Goal: Task Accomplishment & Management: Manage account settings

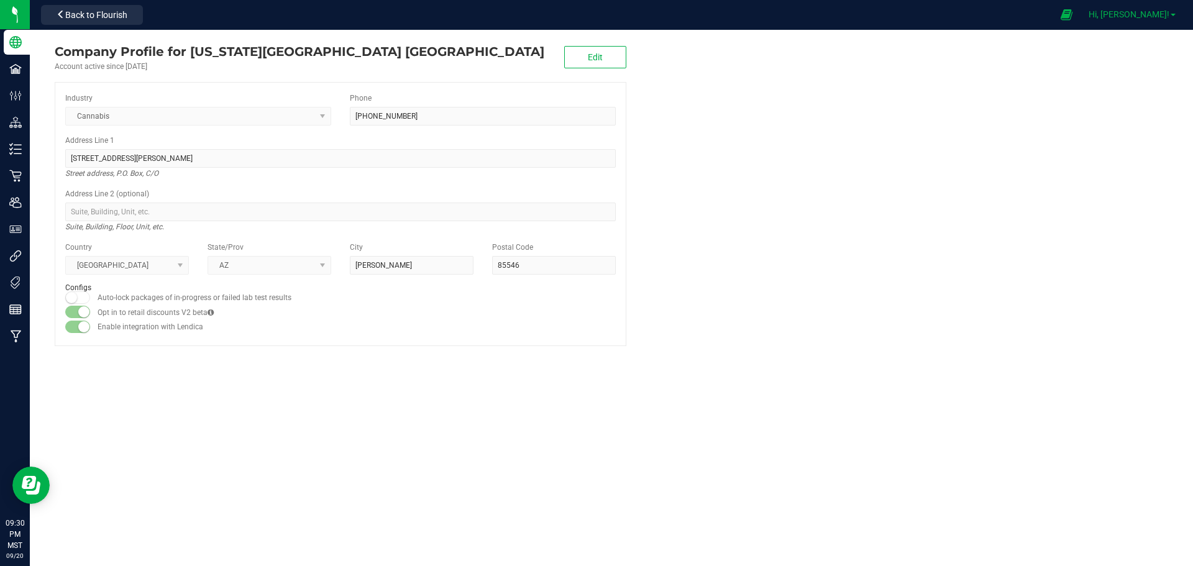
click at [1148, 16] on span "Hi, [PERSON_NAME]!" at bounding box center [1128, 14] width 81 height 10
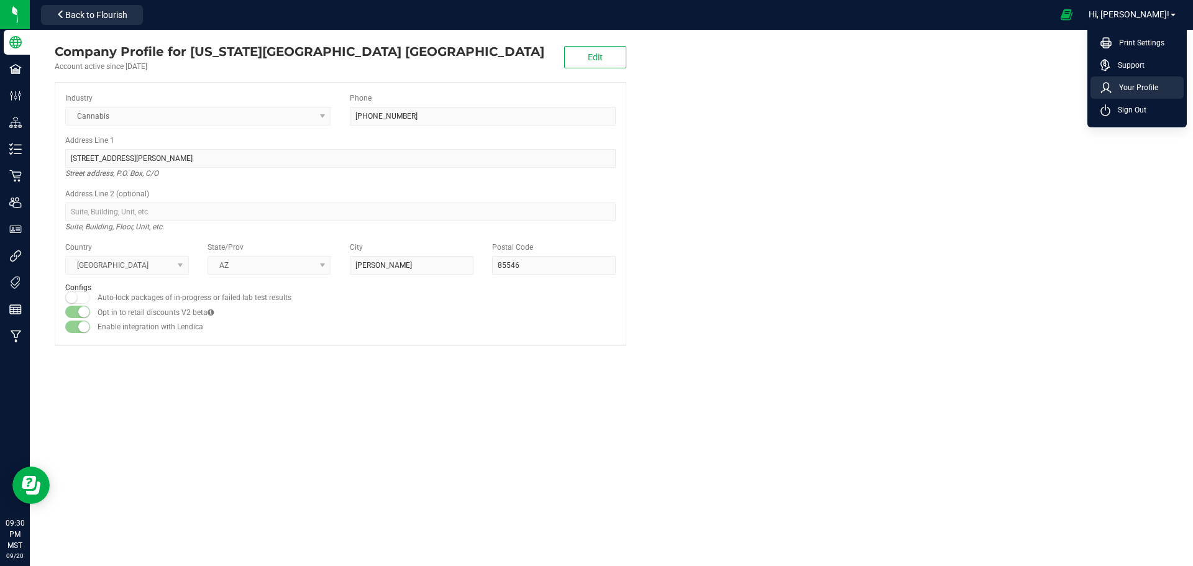
click at [1130, 88] on span "Your Profile" at bounding box center [1134, 87] width 47 height 12
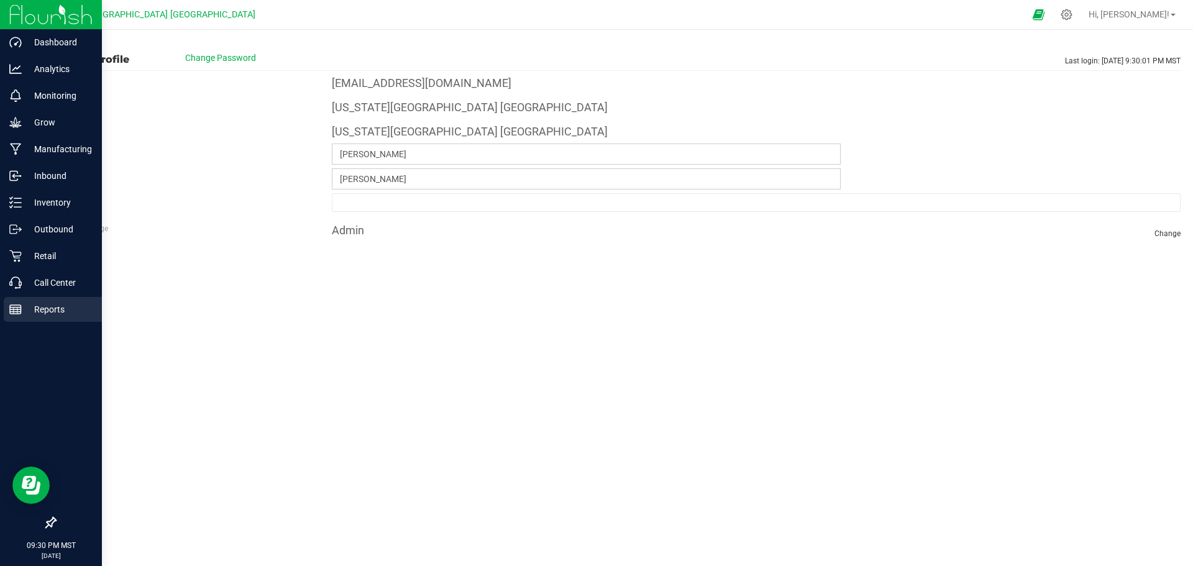
click at [40, 309] on p "Reports" at bounding box center [59, 309] width 75 height 15
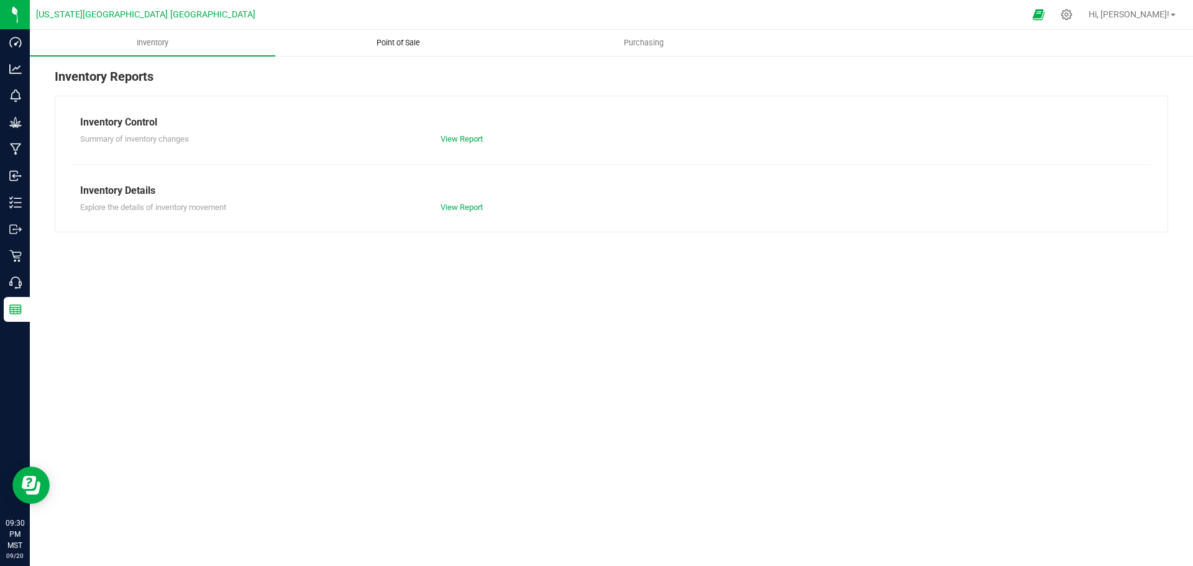
click at [389, 42] on span "Point of Sale" at bounding box center [398, 42] width 77 height 11
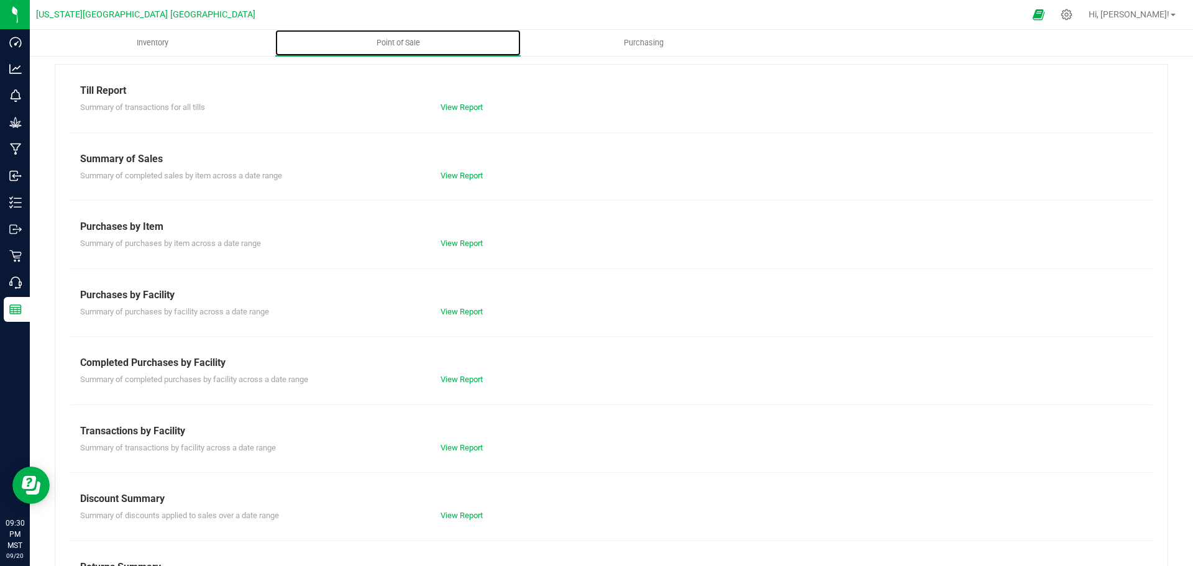
scroll to position [87, 0]
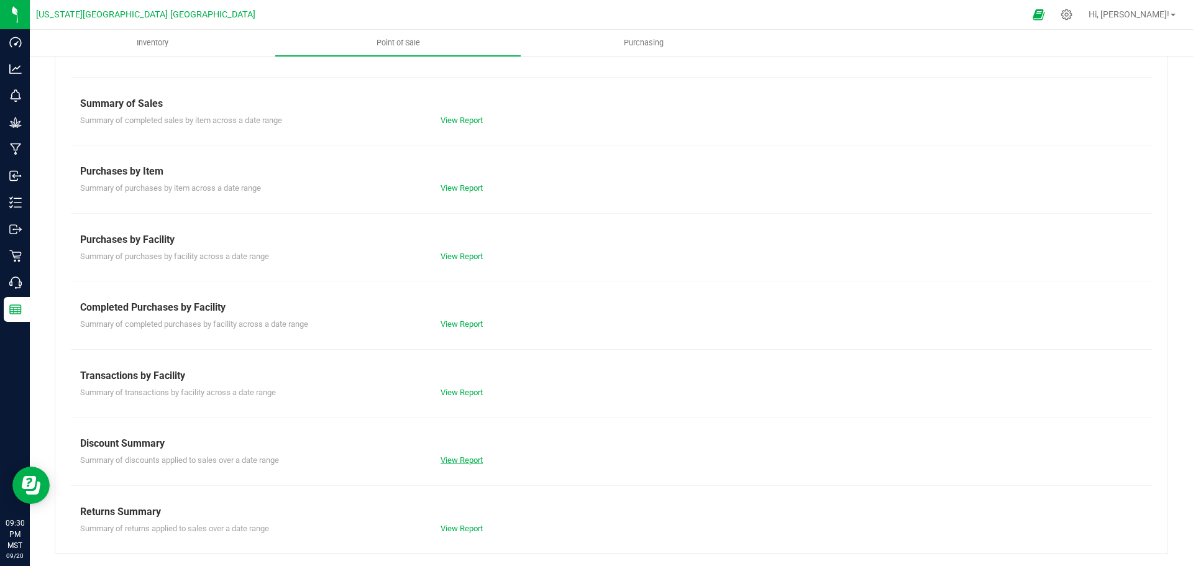
click at [457, 463] on link "View Report" at bounding box center [461, 459] width 42 height 9
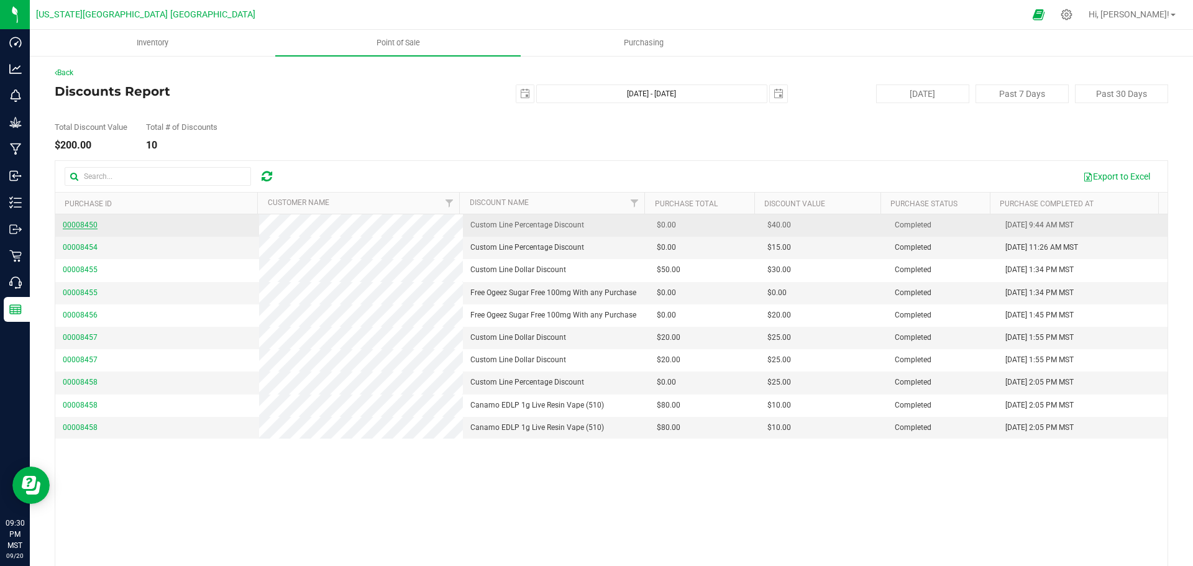
click at [86, 223] on span "00008450" at bounding box center [80, 224] width 35 height 9
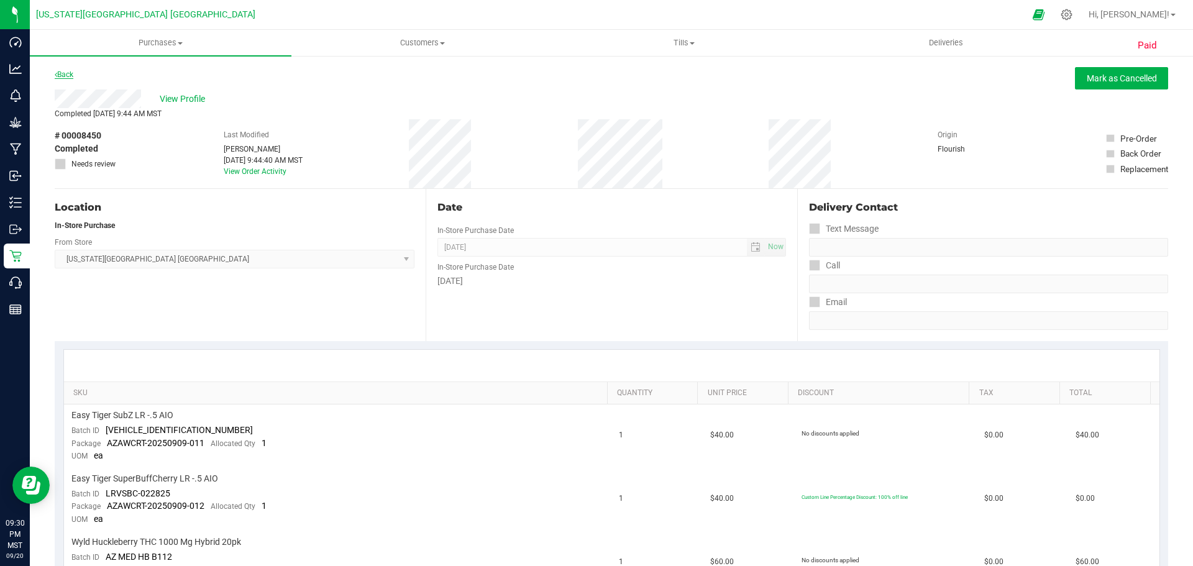
click at [65, 76] on link "Back" at bounding box center [64, 74] width 19 height 9
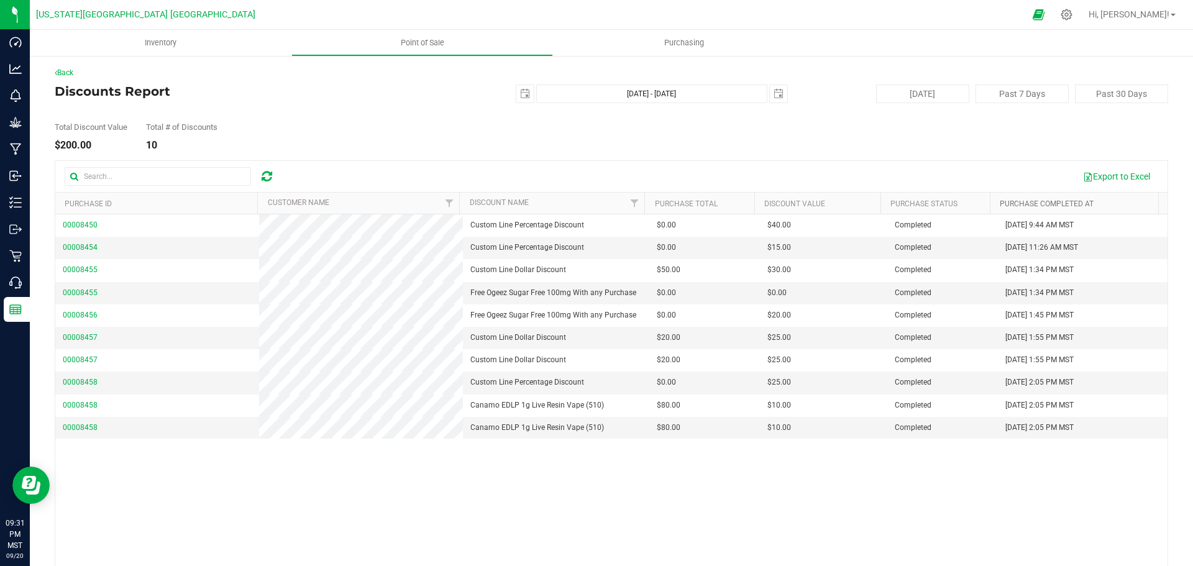
click at [1071, 203] on link "Purchase Completed At" at bounding box center [1046, 203] width 94 height 9
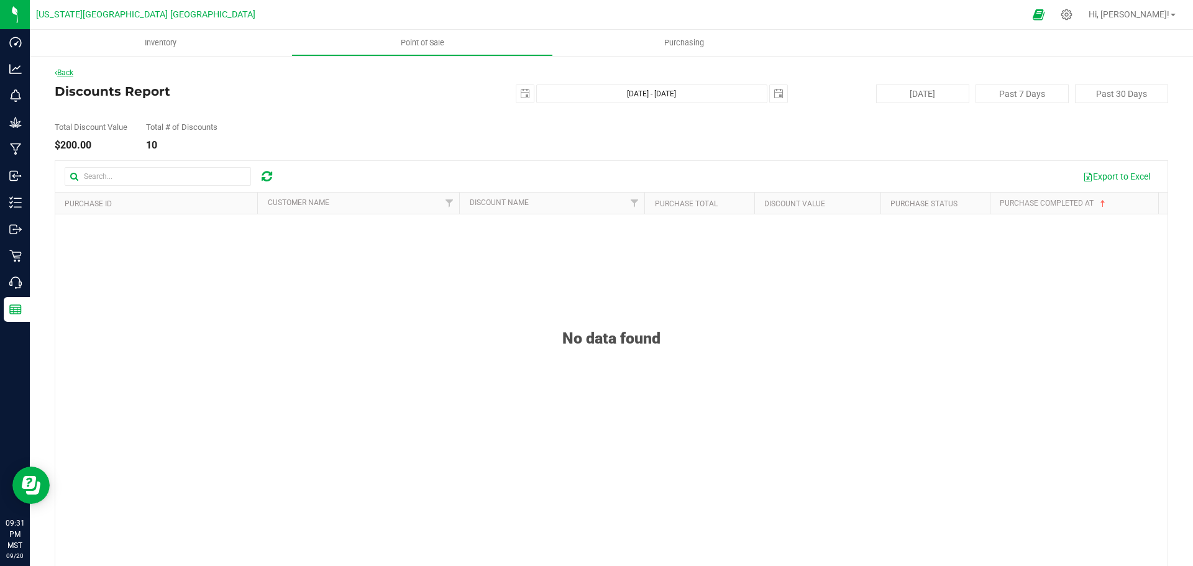
click at [70, 75] on link "Back" at bounding box center [64, 72] width 19 height 9
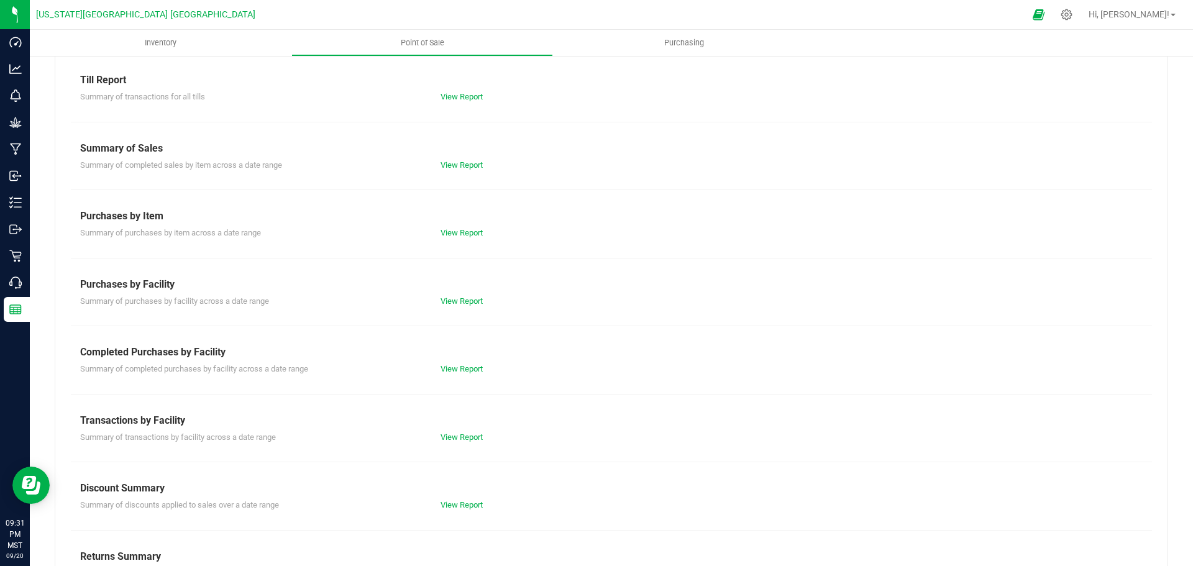
scroll to position [87, 0]
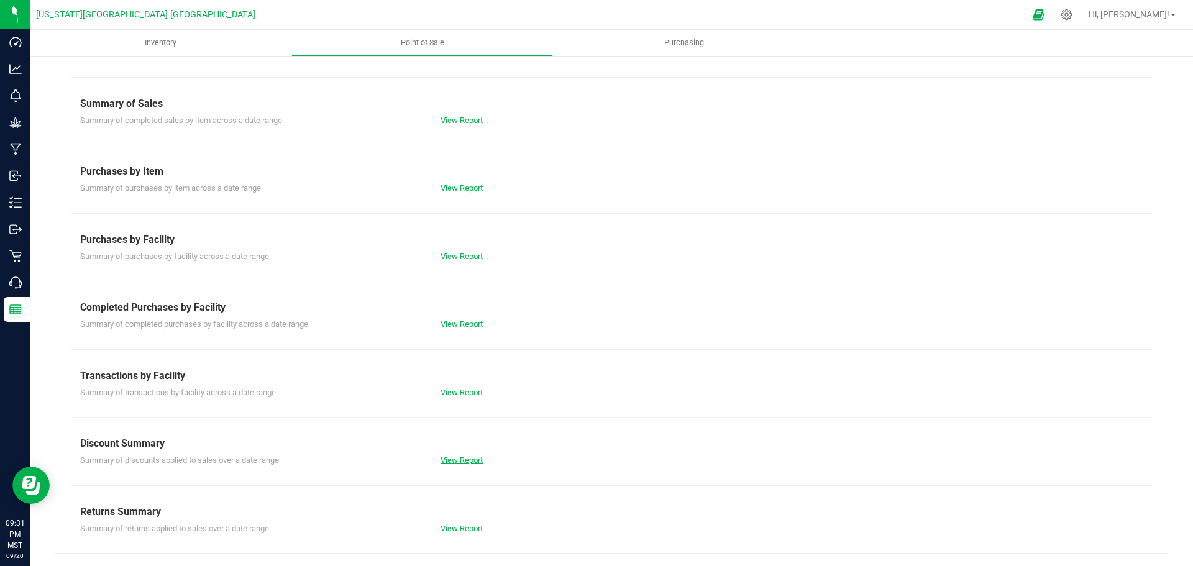
click at [460, 460] on link "View Report" at bounding box center [461, 459] width 42 height 9
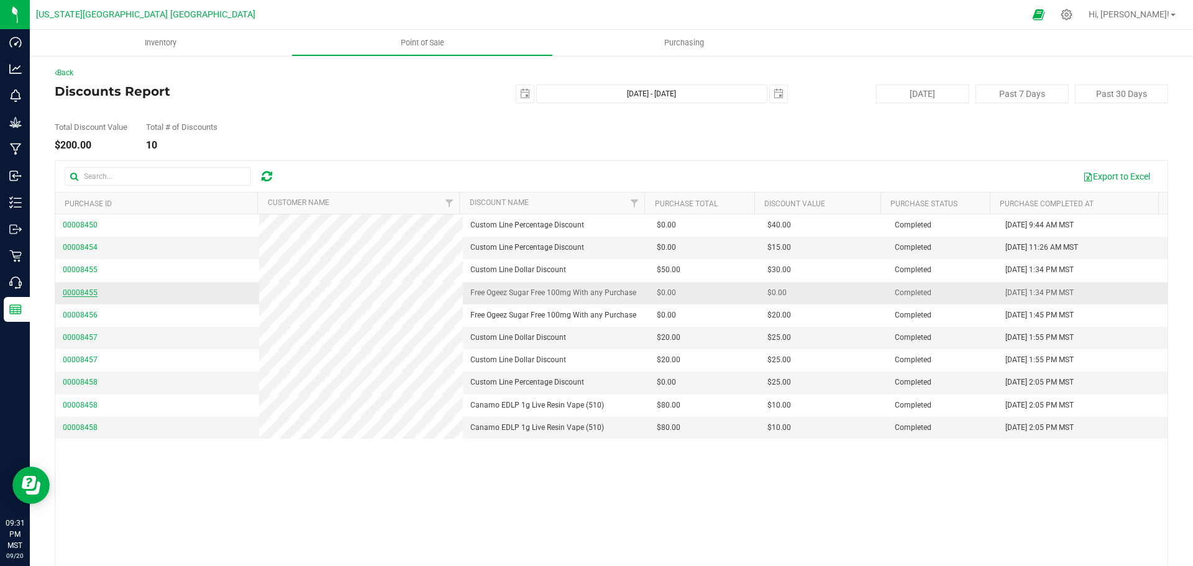
click at [84, 294] on span "00008455" at bounding box center [80, 292] width 35 height 9
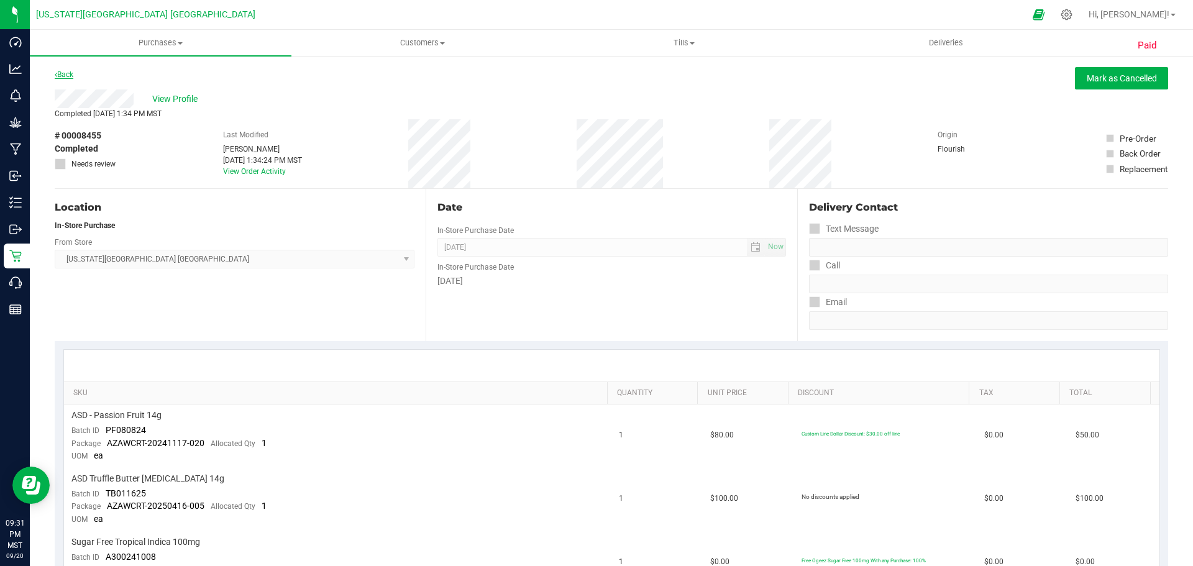
click at [71, 71] on link "Back" at bounding box center [64, 74] width 19 height 9
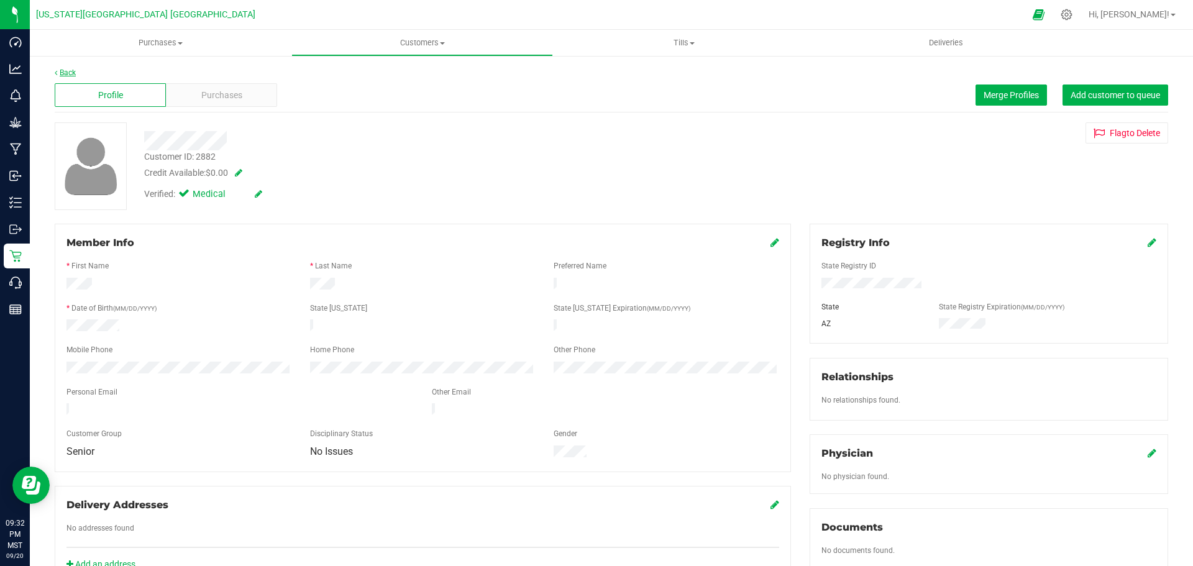
click at [63, 71] on link "Back" at bounding box center [65, 72] width 21 height 9
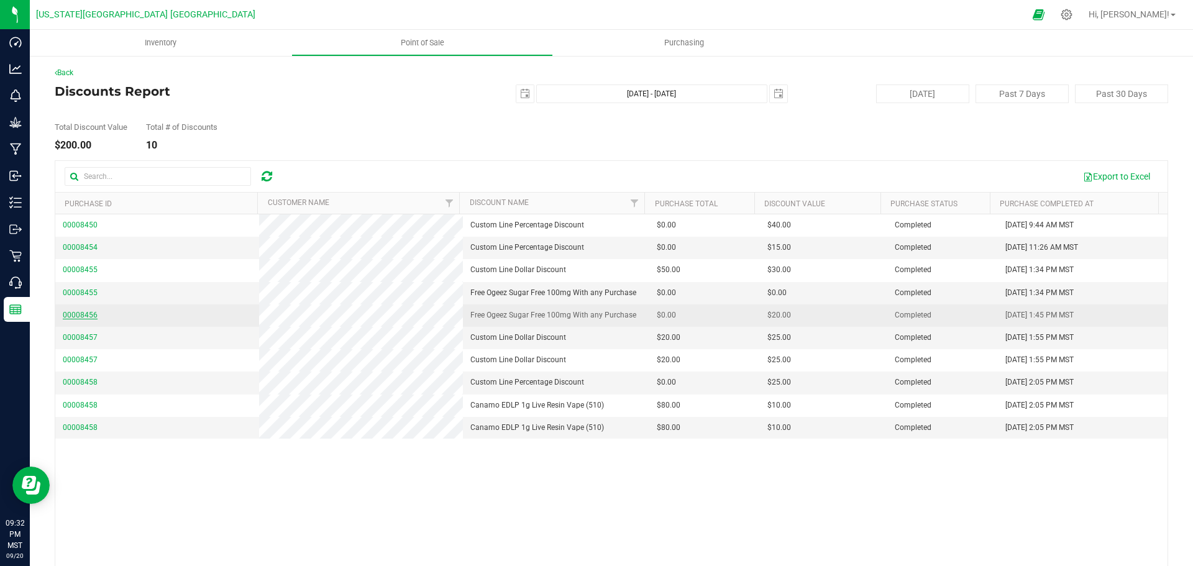
click at [85, 317] on span "00008456" at bounding box center [80, 315] width 35 height 9
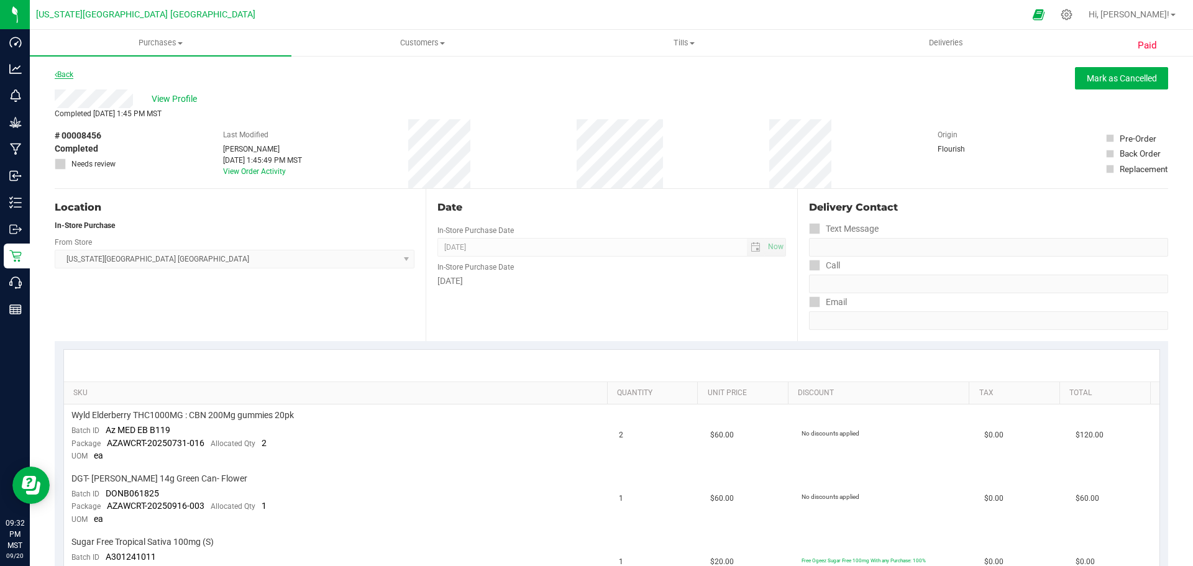
click at [68, 74] on link "Back" at bounding box center [64, 74] width 19 height 9
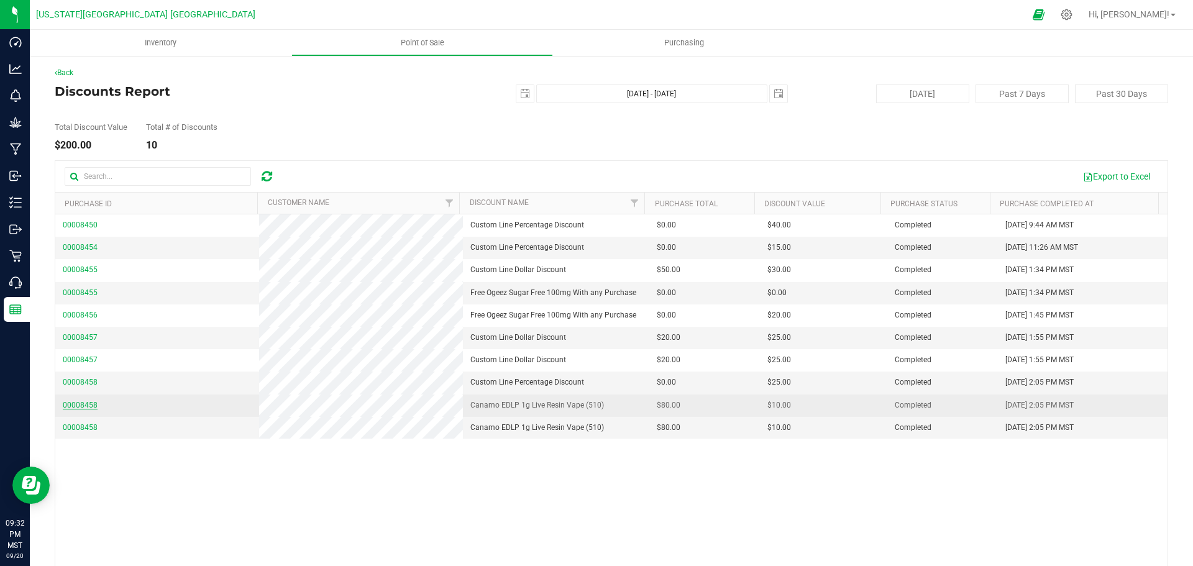
click at [75, 404] on span "00008458" at bounding box center [80, 405] width 35 height 9
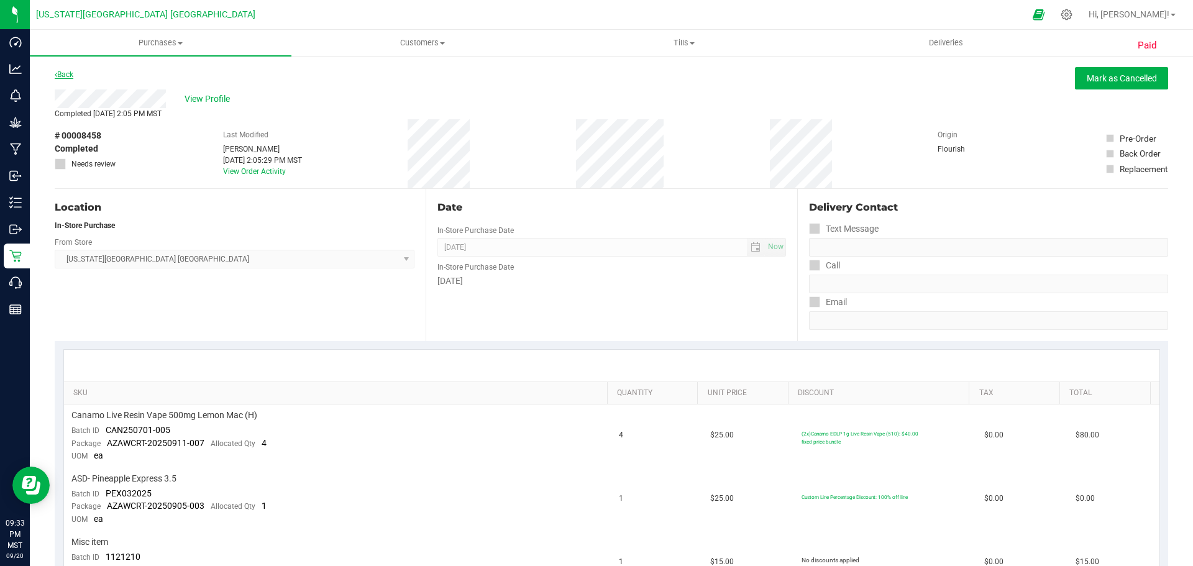
click at [60, 75] on link "Back" at bounding box center [64, 74] width 19 height 9
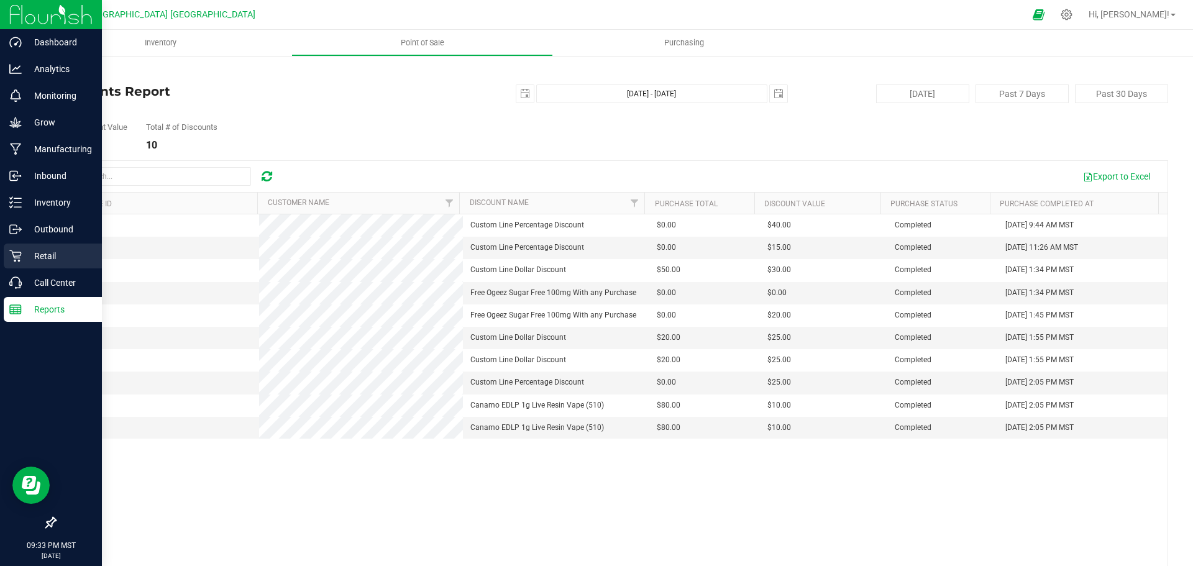
click at [45, 254] on p "Retail" at bounding box center [59, 255] width 75 height 15
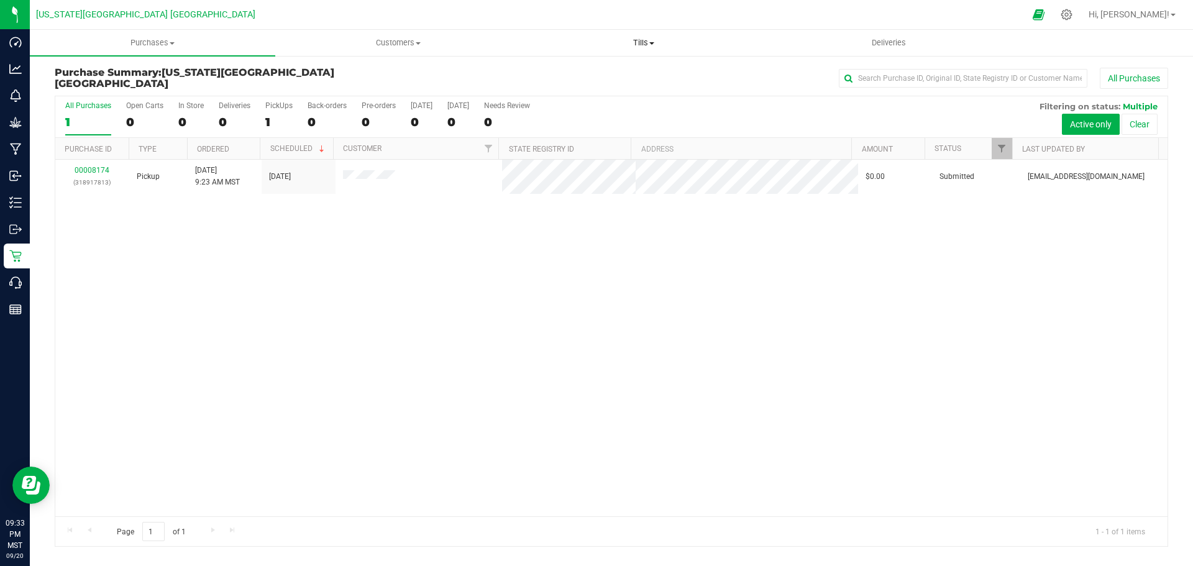
click at [642, 40] on span "Tills" at bounding box center [643, 42] width 244 height 11
click at [575, 73] on span "Manage tills" at bounding box center [563, 75] width 84 height 11
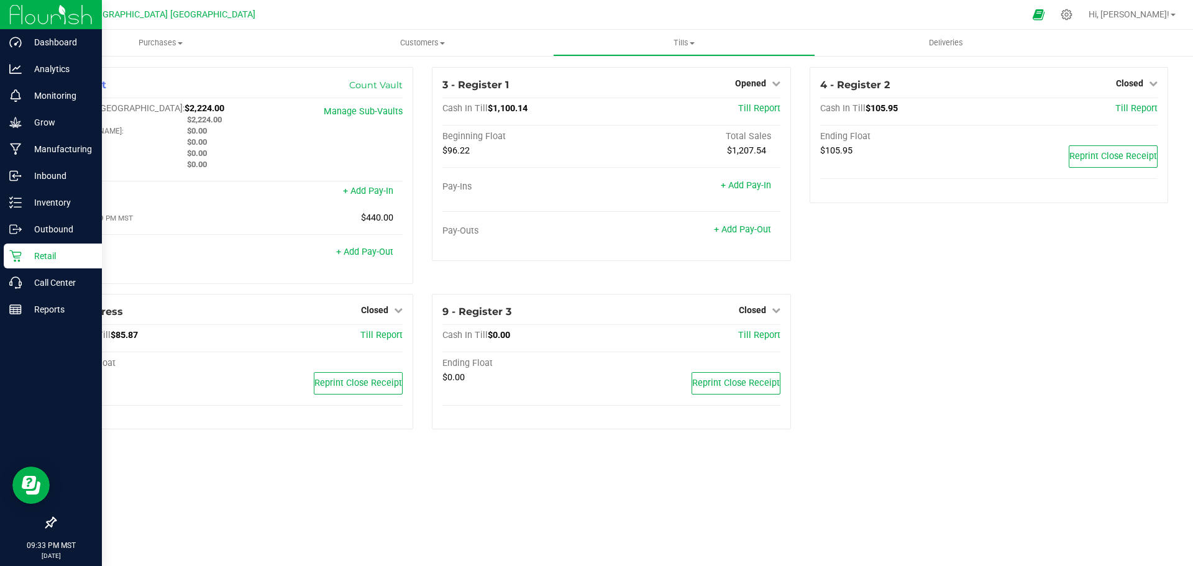
click at [51, 257] on p "Retail" at bounding box center [59, 255] width 75 height 15
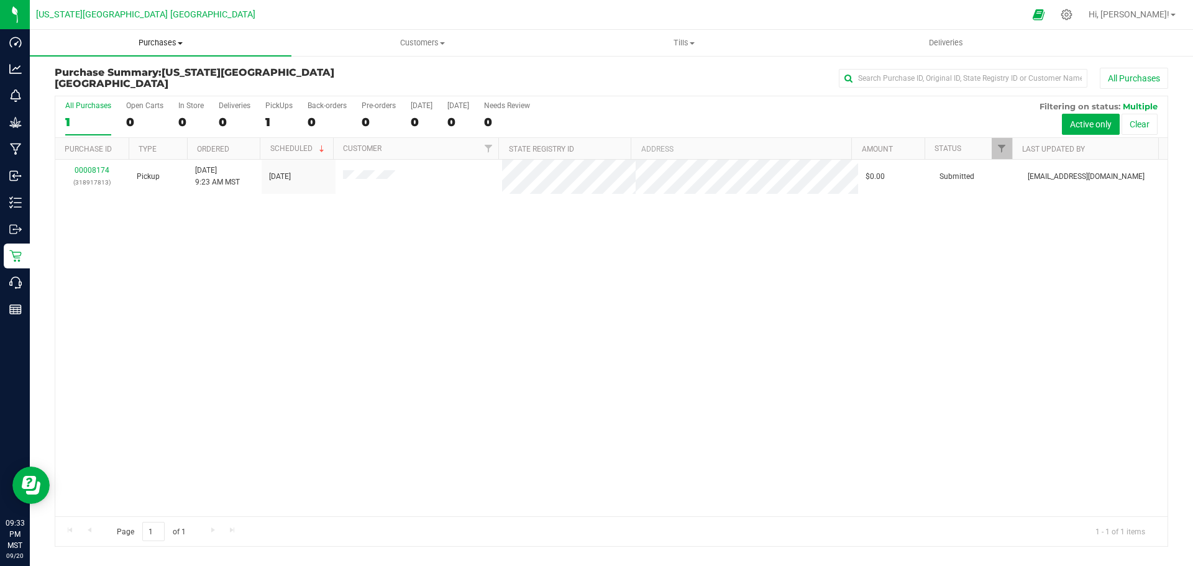
click at [160, 42] on span "Purchases" at bounding box center [160, 42] width 261 height 11
click at [81, 104] on span "All purchases" at bounding box center [74, 104] width 88 height 11
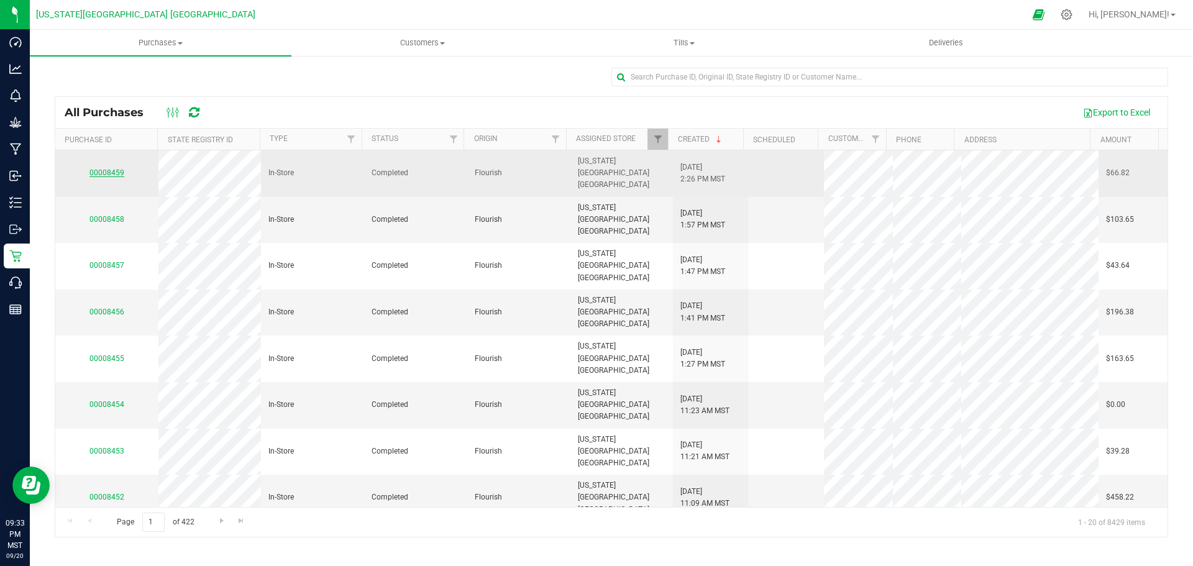
click at [109, 168] on link "00008459" at bounding box center [106, 172] width 35 height 9
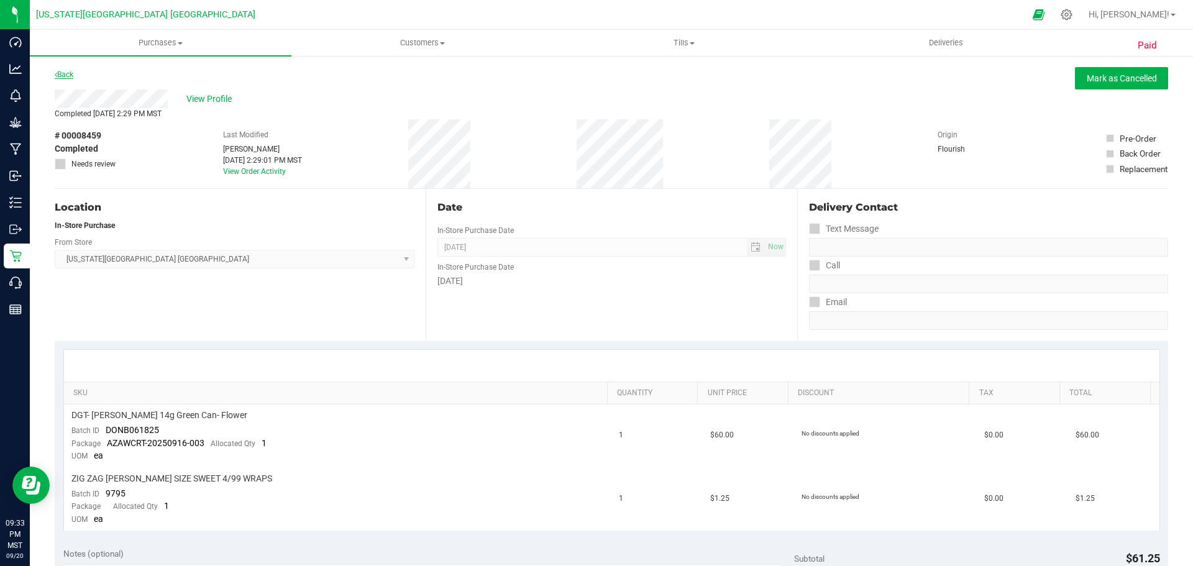
click at [60, 76] on link "Back" at bounding box center [64, 74] width 19 height 9
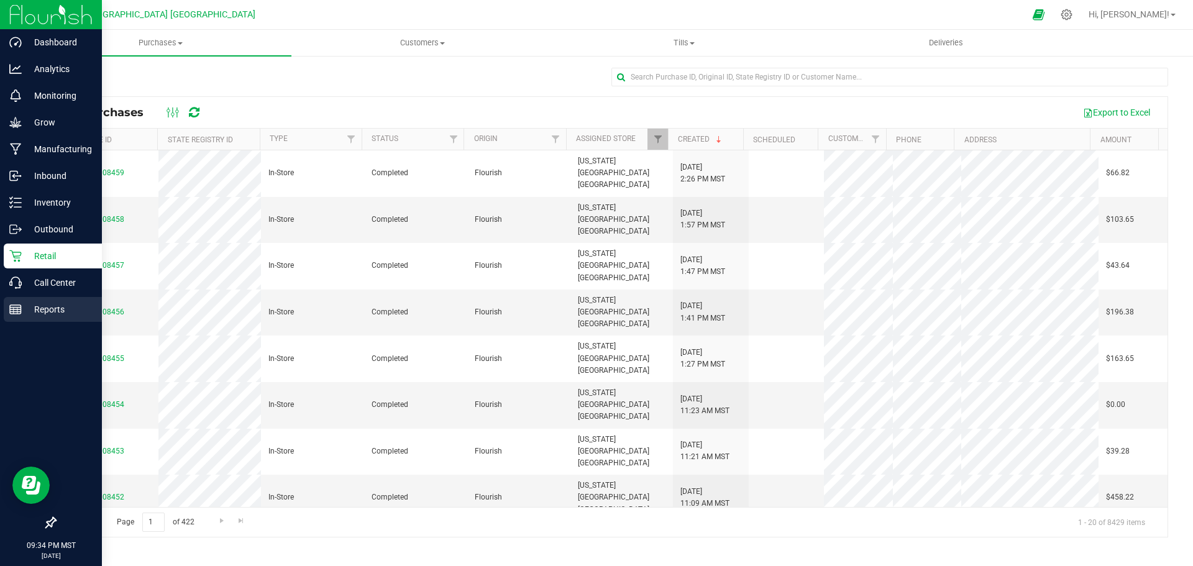
click at [45, 307] on p "Reports" at bounding box center [59, 309] width 75 height 15
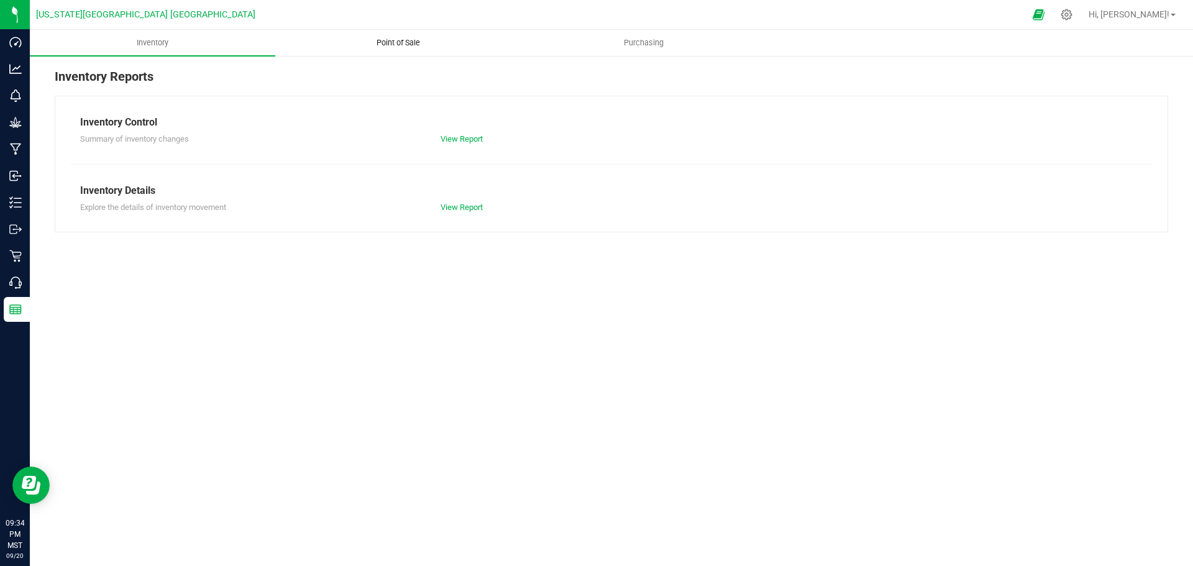
click at [411, 43] on span "Point of Sale" at bounding box center [398, 42] width 77 height 11
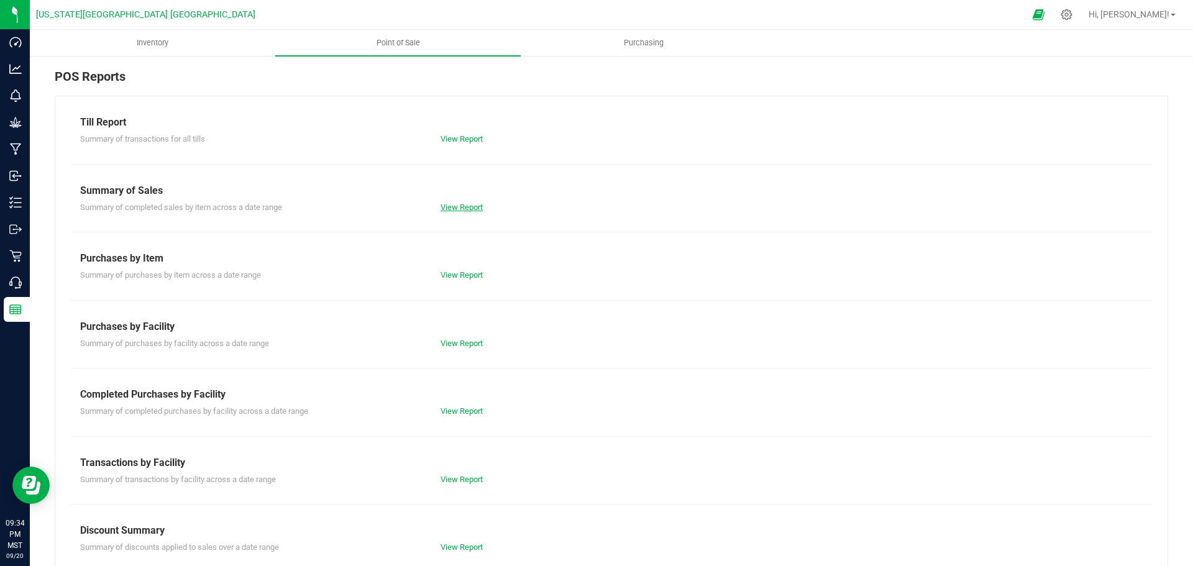
click at [465, 205] on link "View Report" at bounding box center [461, 206] width 42 height 9
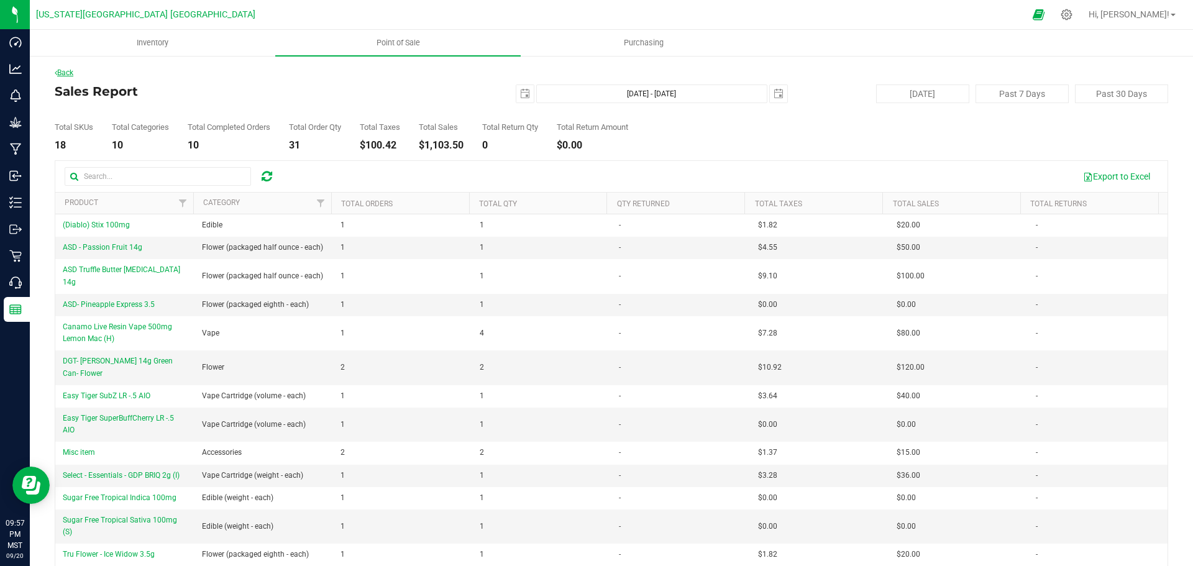
click at [68, 71] on link "Back" at bounding box center [64, 72] width 19 height 9
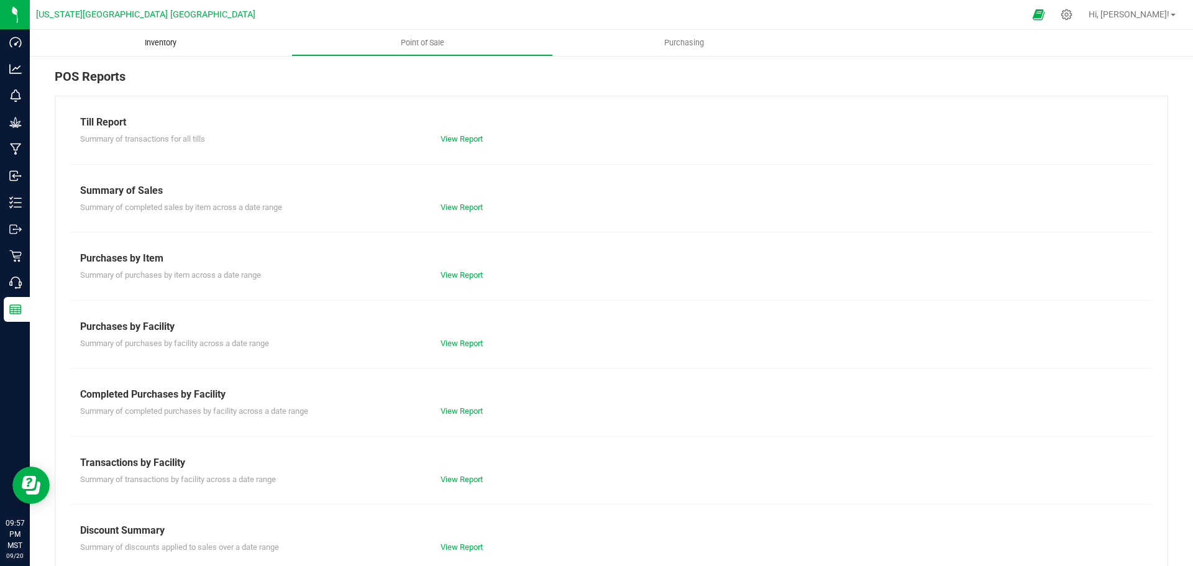
click at [160, 42] on span "Inventory" at bounding box center [160, 42] width 65 height 11
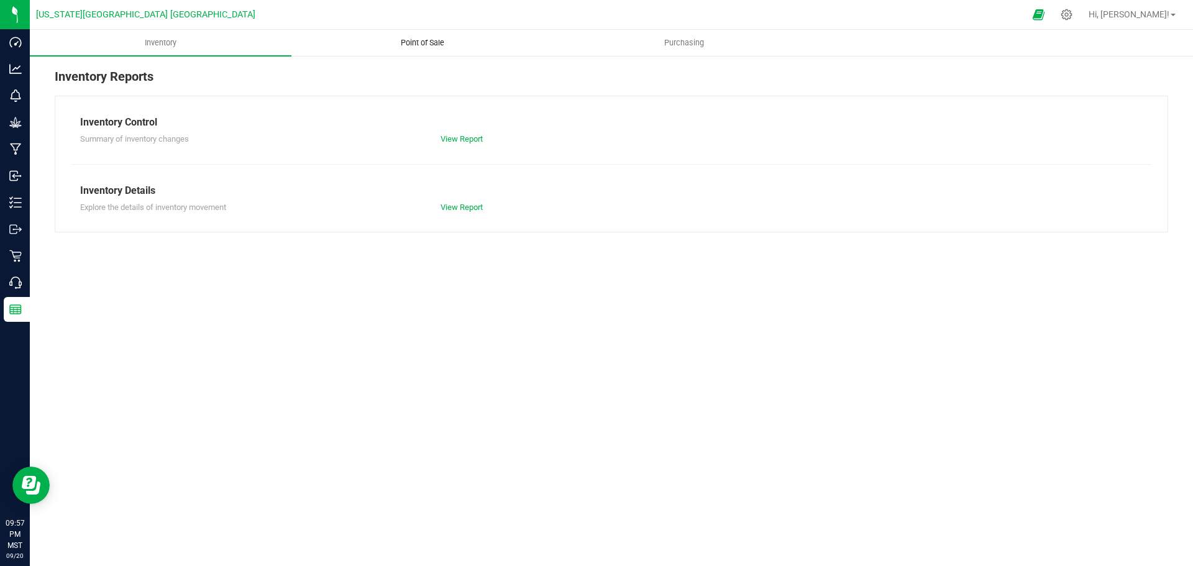
click at [424, 42] on span "Point of Sale" at bounding box center [422, 42] width 77 height 11
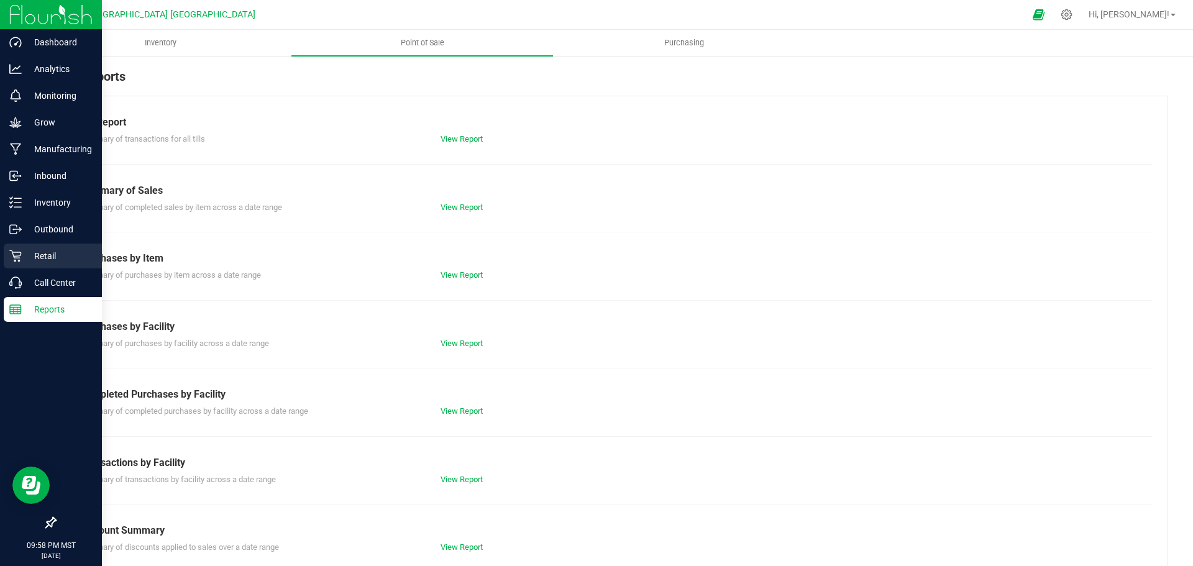
click at [43, 258] on p "Retail" at bounding box center [59, 255] width 75 height 15
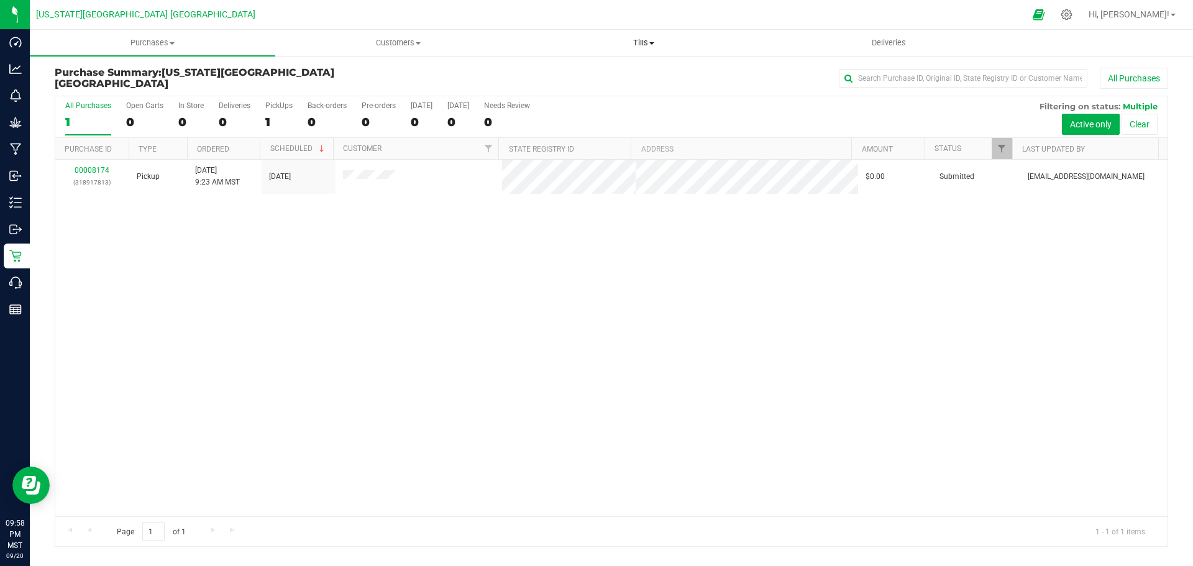
click at [638, 44] on span "Tills" at bounding box center [643, 42] width 244 height 11
click at [558, 73] on span "Manage tills" at bounding box center [563, 75] width 84 height 11
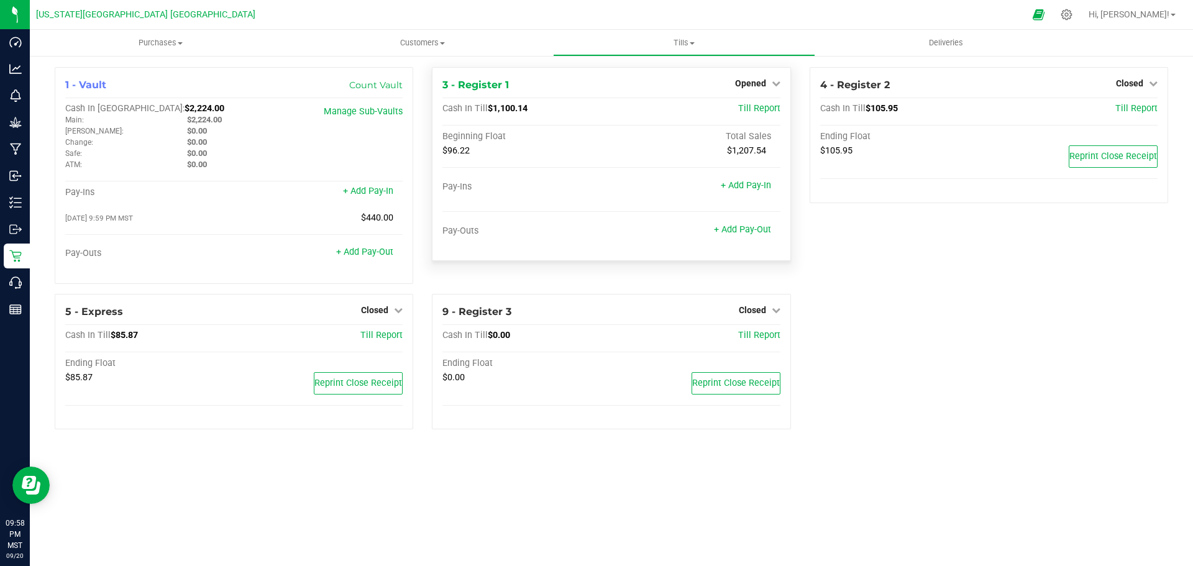
click at [643, 160] on div "$96.22 $1,207.54" at bounding box center [610, 153] width 337 height 17
click at [888, 253] on div "4 - Register 2 Closed Open Till Cash In Till $105.95 Till Report Ending Float $…" at bounding box center [988, 180] width 377 height 227
click at [750, 82] on span "Opened" at bounding box center [750, 83] width 31 height 10
click at [746, 113] on link "Close Till" at bounding box center [752, 109] width 34 height 10
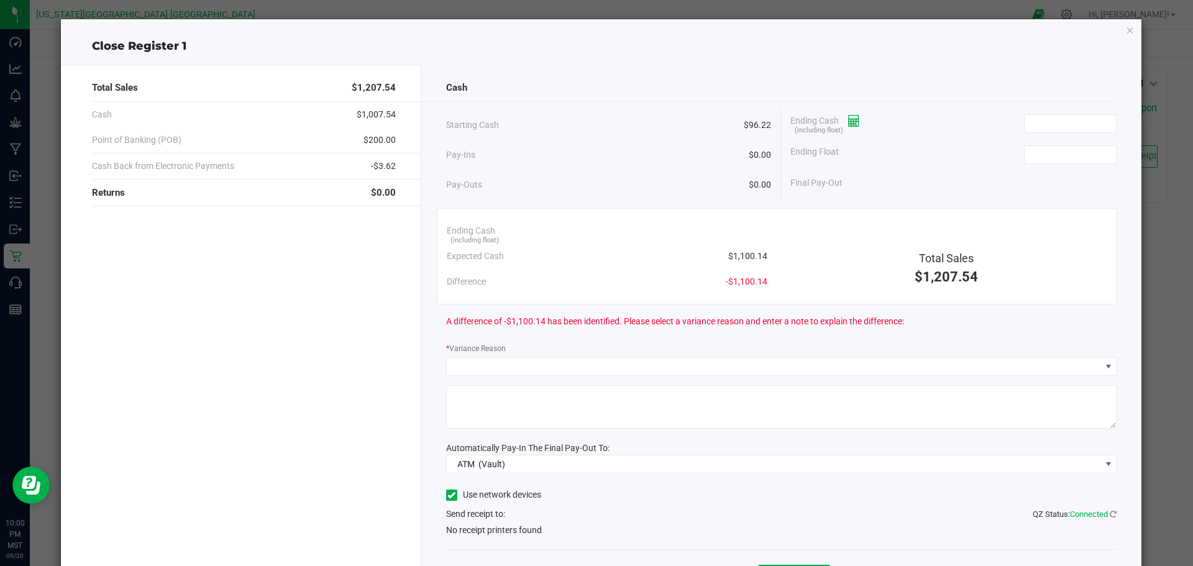
click at [849, 125] on icon at bounding box center [854, 121] width 12 height 9
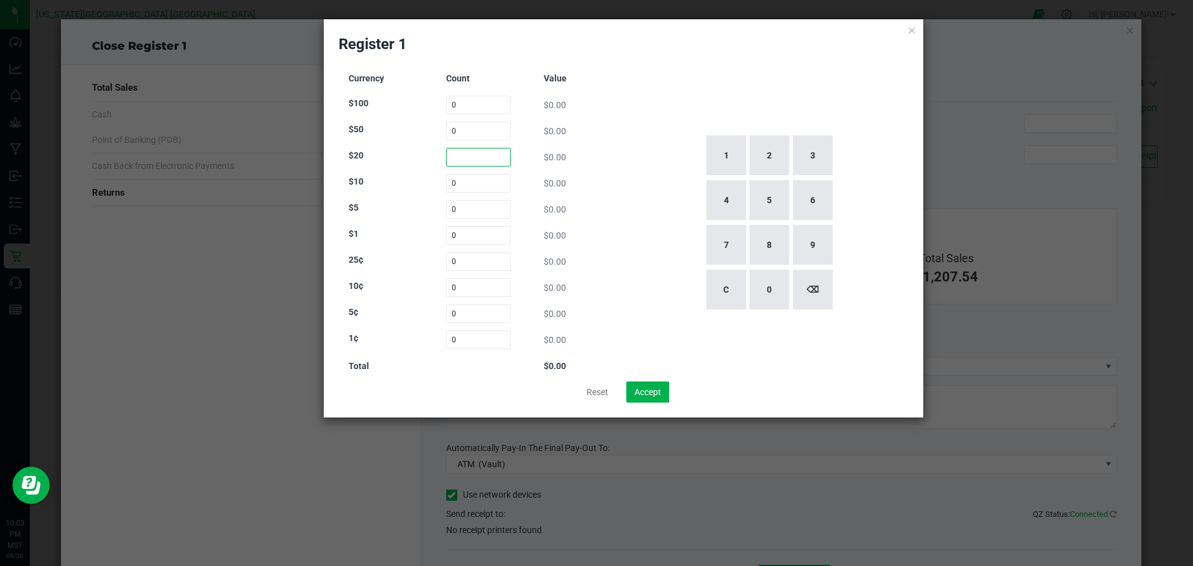
click at [473, 160] on input at bounding box center [478, 157] width 65 height 19
type input "0"
click at [463, 98] on input at bounding box center [478, 105] width 65 height 19
type input "5"
click at [464, 156] on input at bounding box center [478, 157] width 65 height 19
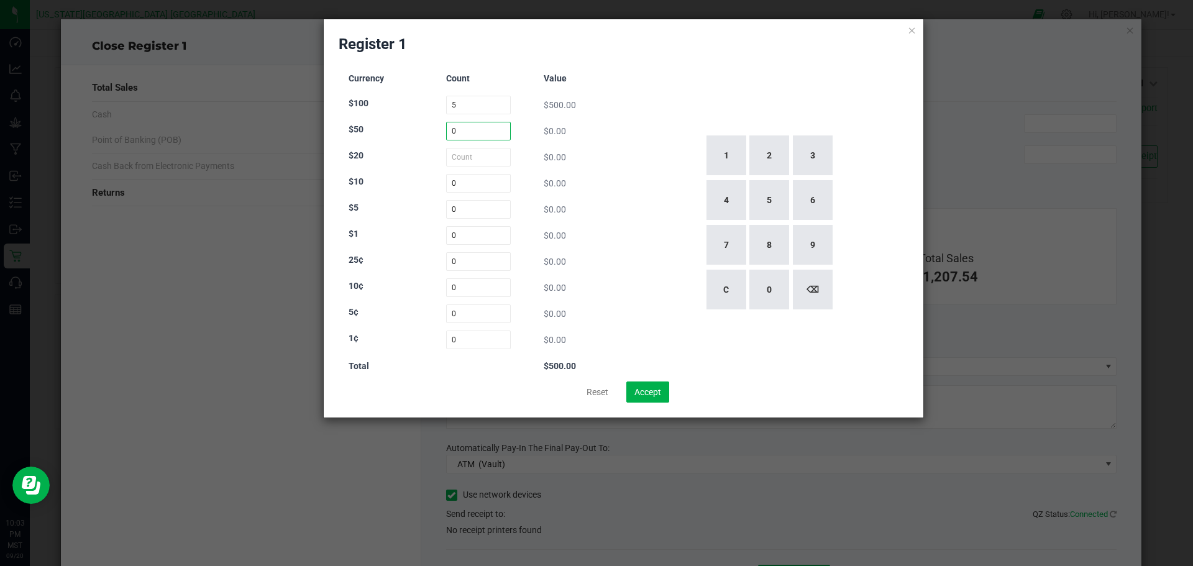
type input "0"
click at [461, 137] on input at bounding box center [478, 131] width 65 height 19
type input "1"
drag, startPoint x: 466, startPoint y: 158, endPoint x: 460, endPoint y: 152, distance: 9.2
click at [465, 157] on input at bounding box center [478, 157] width 65 height 19
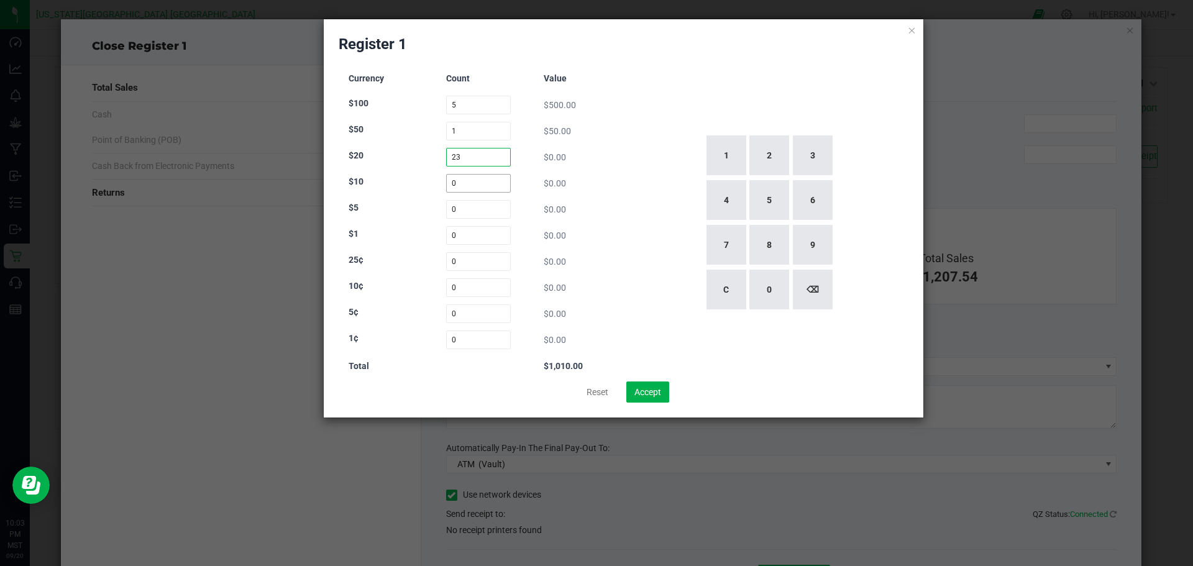
type input "23"
click at [474, 186] on input at bounding box center [478, 183] width 65 height 19
type input "0"
click at [464, 204] on input at bounding box center [478, 209] width 65 height 19
type input "13"
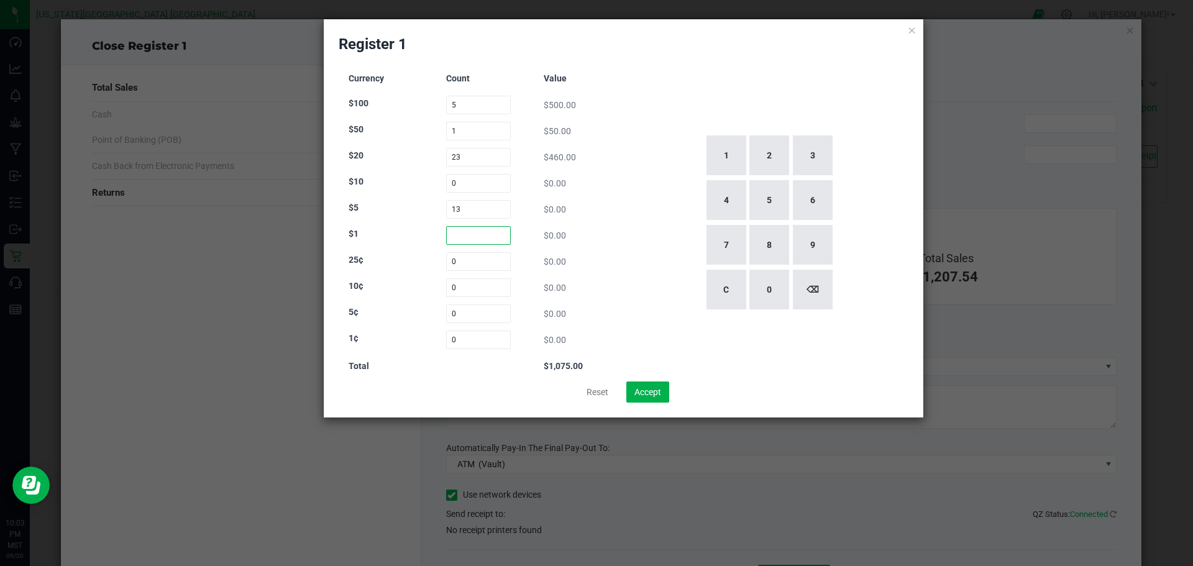
click at [470, 232] on input at bounding box center [478, 235] width 65 height 19
type input "3"
click at [458, 263] on input at bounding box center [478, 261] width 65 height 19
click at [775, 147] on button "2" at bounding box center [769, 155] width 40 height 40
type input "2"
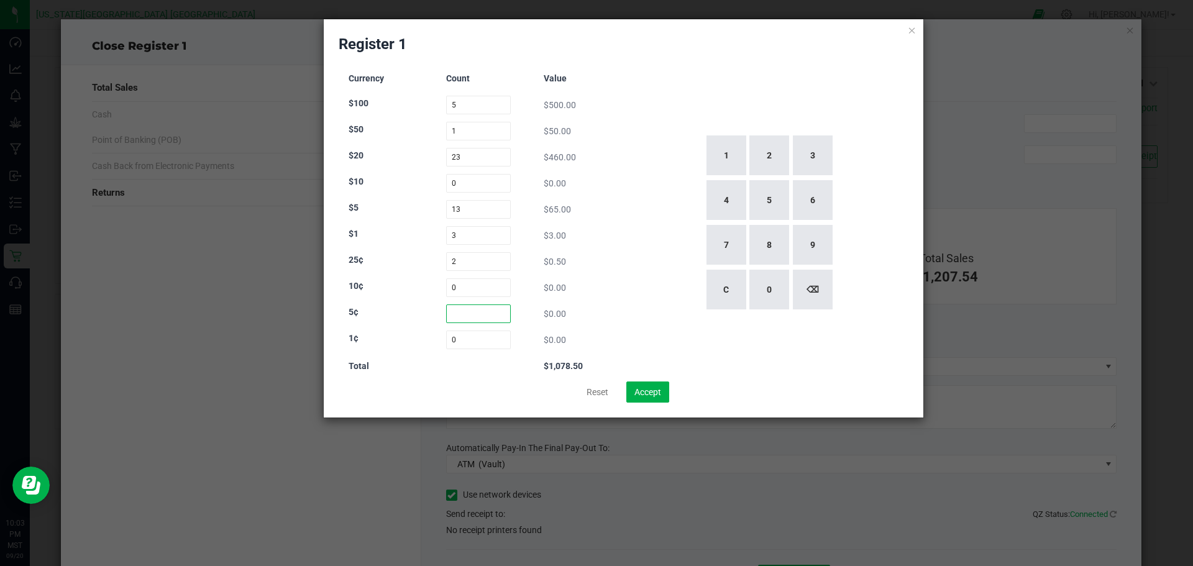
click at [458, 316] on input at bounding box center [478, 313] width 65 height 19
type input "15"
click at [457, 344] on input at bounding box center [478, 339] width 65 height 19
click at [806, 246] on button "9" at bounding box center [813, 245] width 40 height 40
click at [717, 151] on button "1" at bounding box center [726, 155] width 40 height 40
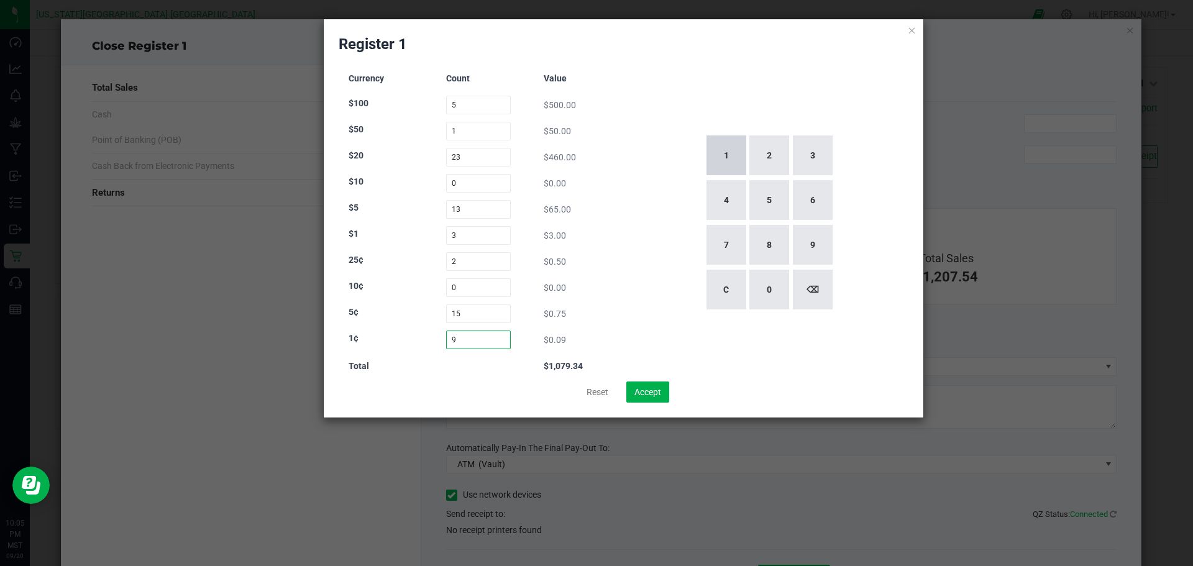
type input "91"
click at [638, 389] on button "Accept" at bounding box center [647, 391] width 43 height 21
type input "$1,080.16"
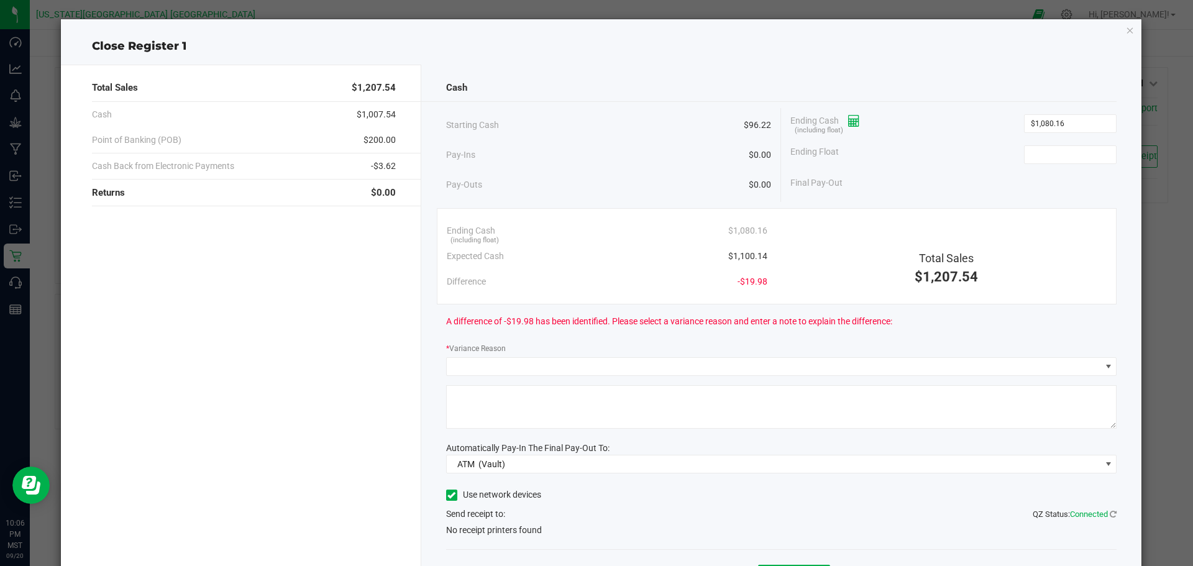
click at [848, 120] on icon at bounding box center [854, 121] width 12 height 9
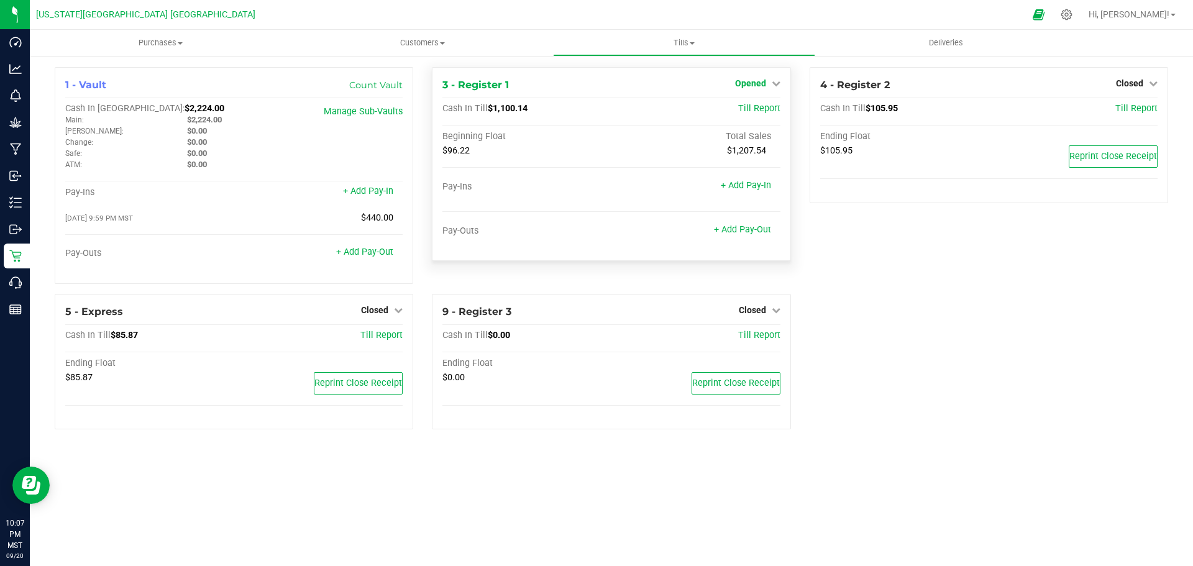
click at [754, 84] on span "Opened" at bounding box center [750, 83] width 31 height 10
click at [748, 111] on link "Close Till" at bounding box center [752, 109] width 34 height 10
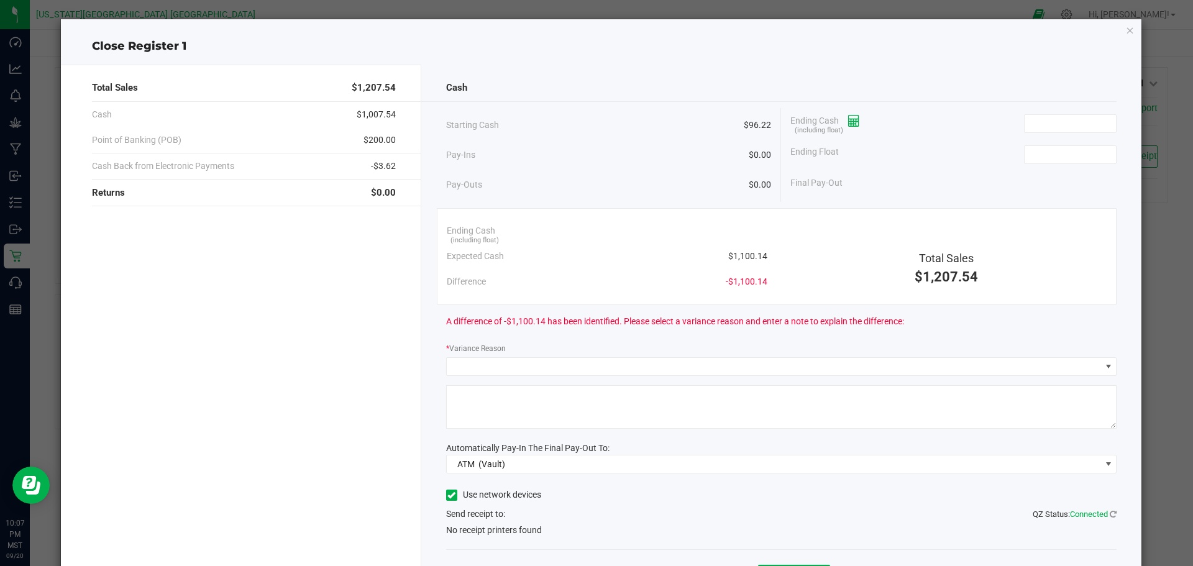
click at [848, 122] on icon at bounding box center [854, 121] width 12 height 9
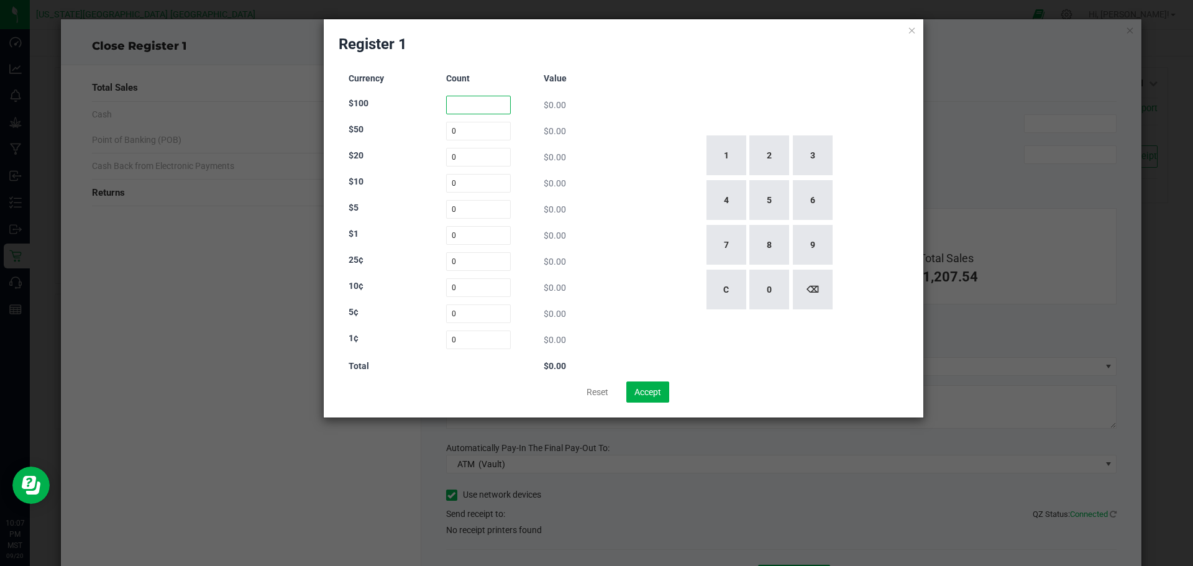
click at [476, 106] on input at bounding box center [478, 105] width 65 height 19
type input "5"
click at [462, 132] on input at bounding box center [478, 131] width 65 height 19
click at [720, 158] on button "1" at bounding box center [726, 155] width 40 height 40
type input "1"
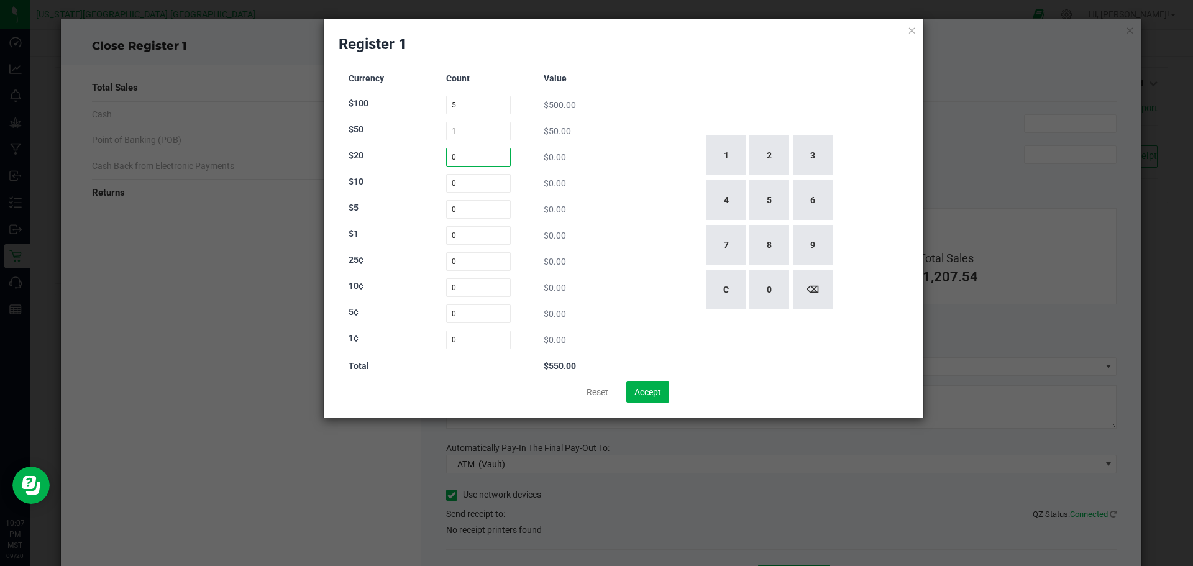
click at [457, 156] on input "0" at bounding box center [478, 157] width 65 height 19
type input "23"
click at [480, 184] on input "0" at bounding box center [478, 183] width 65 height 19
click at [465, 210] on input "0" at bounding box center [478, 209] width 65 height 19
type input "0"
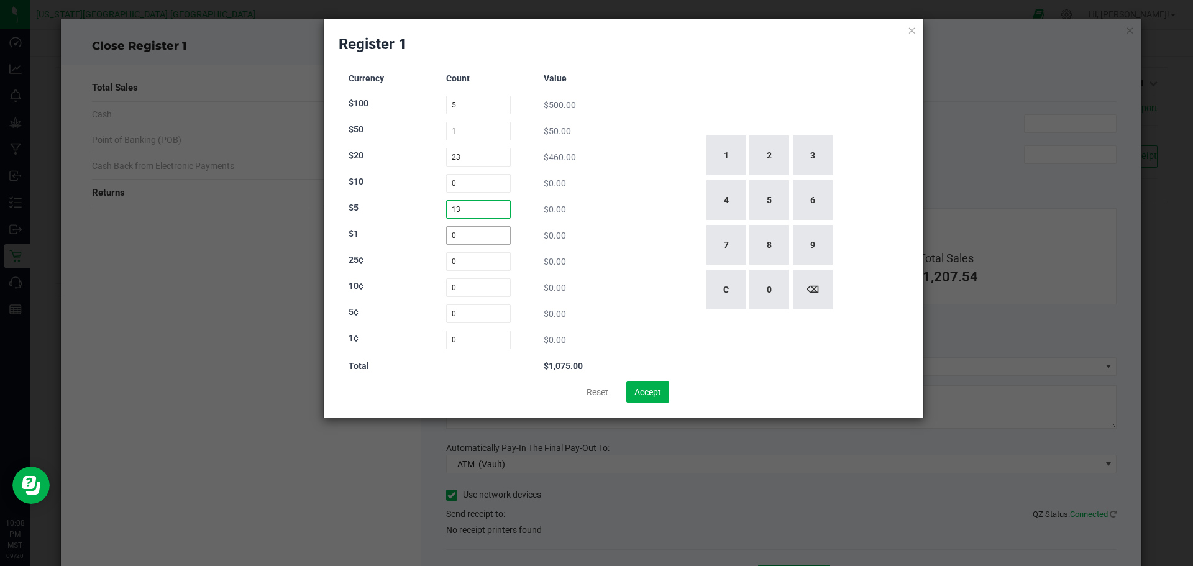
type input "13"
click at [470, 237] on input "0" at bounding box center [478, 235] width 65 height 19
type input "3"
click at [457, 262] on input "0" at bounding box center [478, 261] width 65 height 19
type input "2"
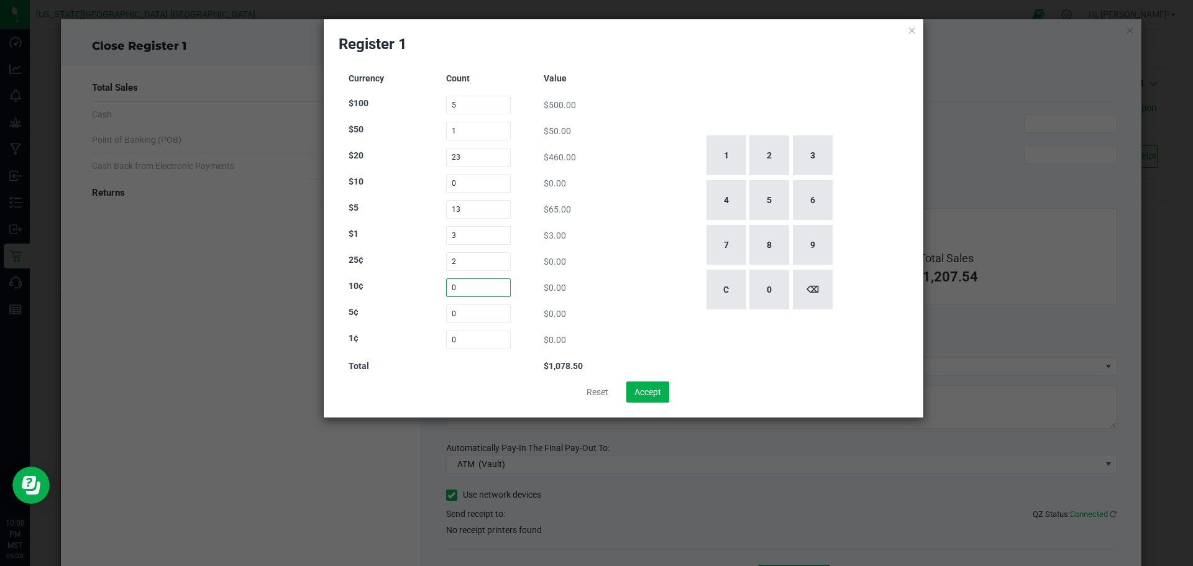
click at [457, 288] on input "0" at bounding box center [478, 287] width 65 height 19
click at [467, 316] on input "0" at bounding box center [478, 313] width 65 height 19
type input "0"
type input "15"
click at [452, 347] on input "0" at bounding box center [478, 339] width 65 height 19
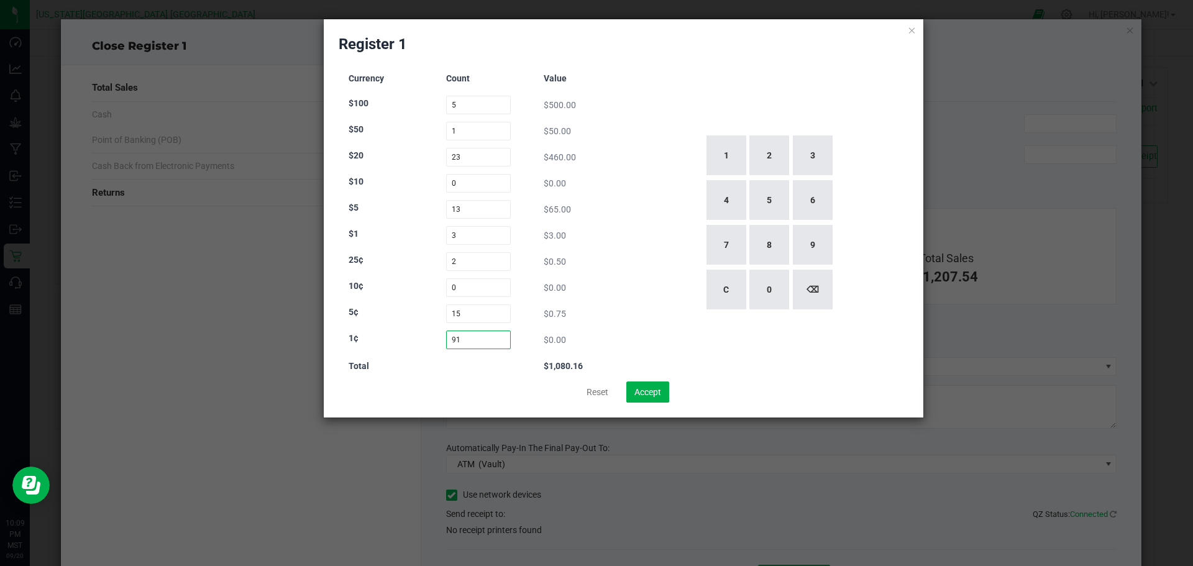
type input "91"
click at [463, 102] on input "5" at bounding box center [478, 105] width 65 height 19
type input "6"
click at [473, 129] on input "1" at bounding box center [478, 131] width 65 height 19
click at [484, 158] on input "23" at bounding box center [478, 157] width 65 height 19
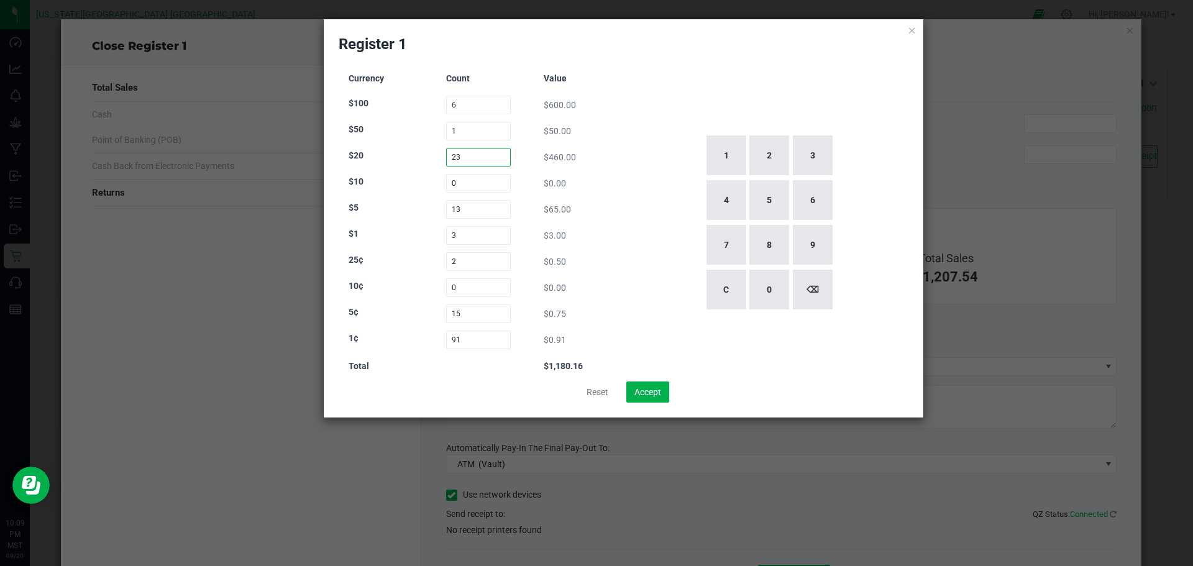
type input "2"
type input "19"
click at [651, 395] on button "Accept" at bounding box center [647, 391] width 43 height 21
type input "$1,100.16"
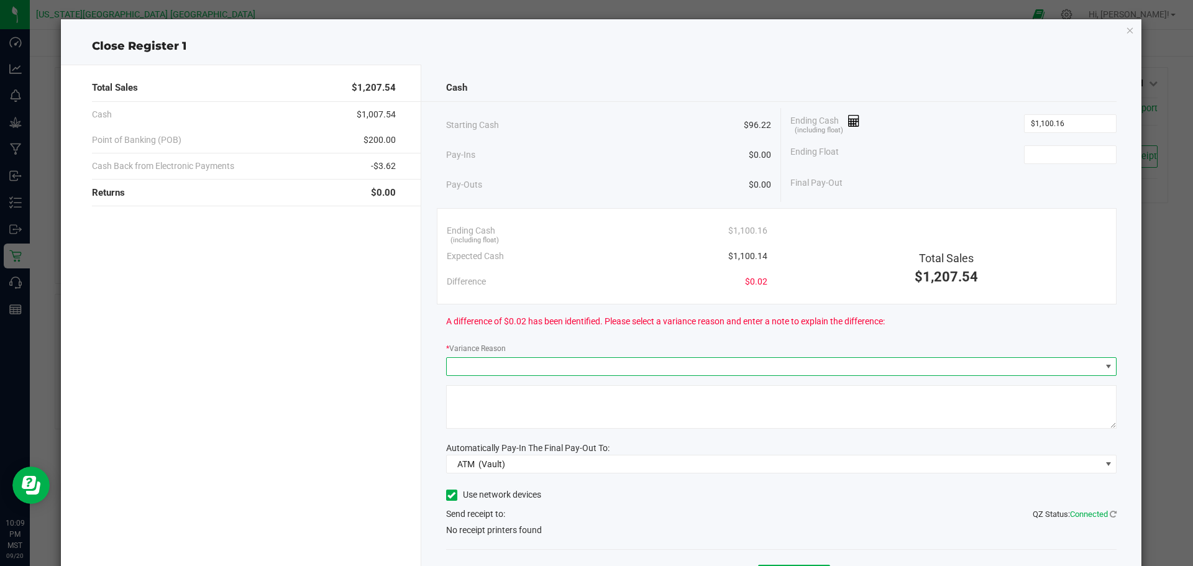
click at [502, 365] on span at bounding box center [774, 366] width 654 height 17
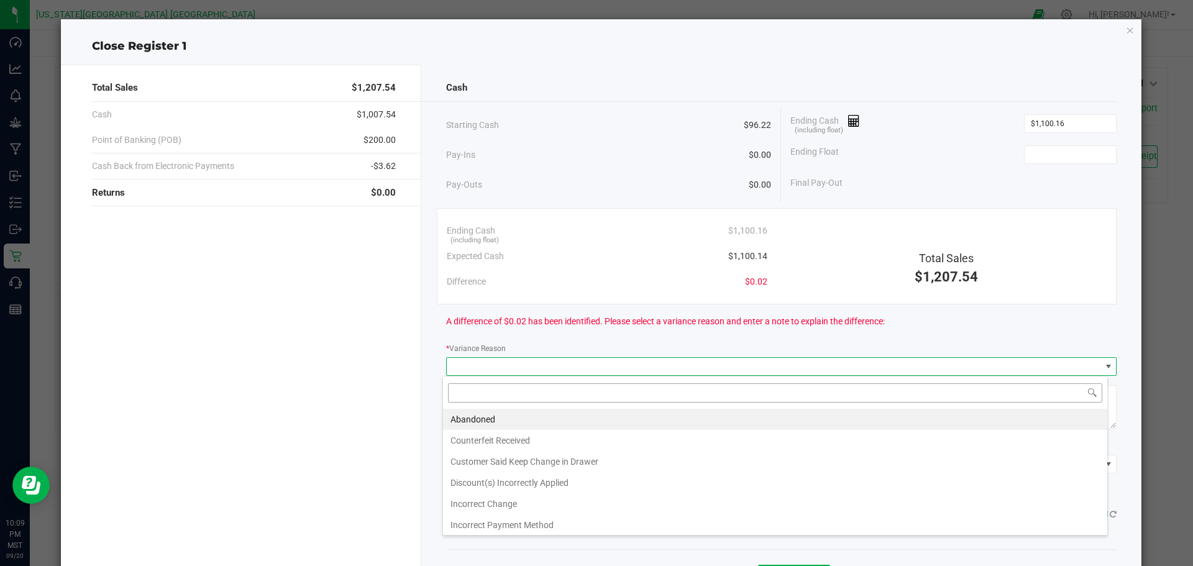
scroll to position [19, 665]
click at [488, 456] on li "Customer Said Keep Change in Drawer" at bounding box center [775, 461] width 664 height 21
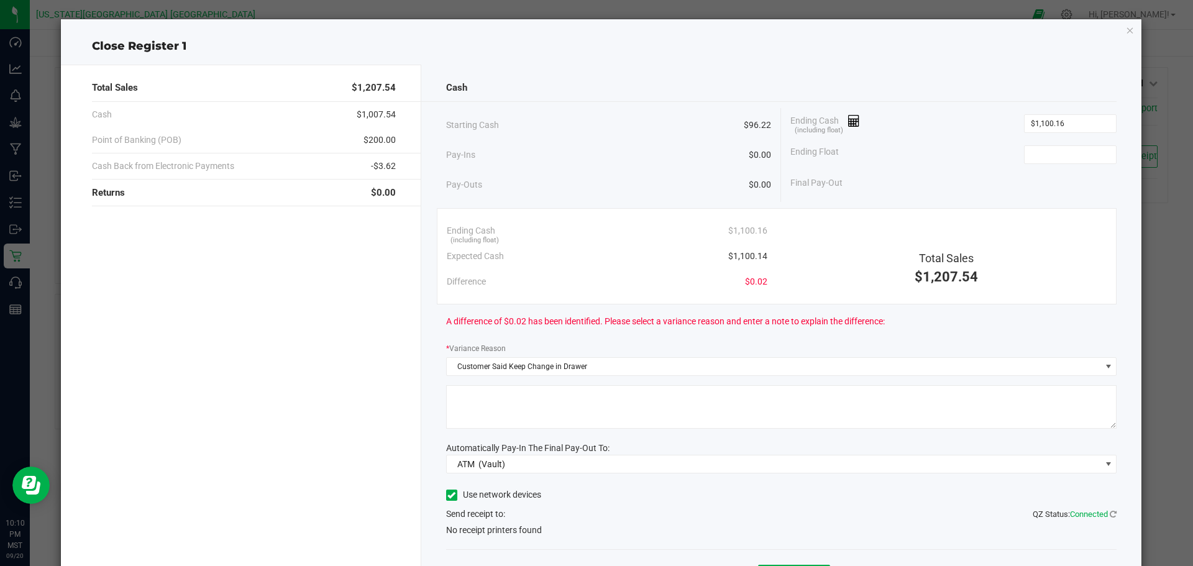
click at [487, 399] on textarea at bounding box center [781, 406] width 671 height 43
type textarea ".02"
click at [850, 121] on icon at bounding box center [854, 121] width 12 height 9
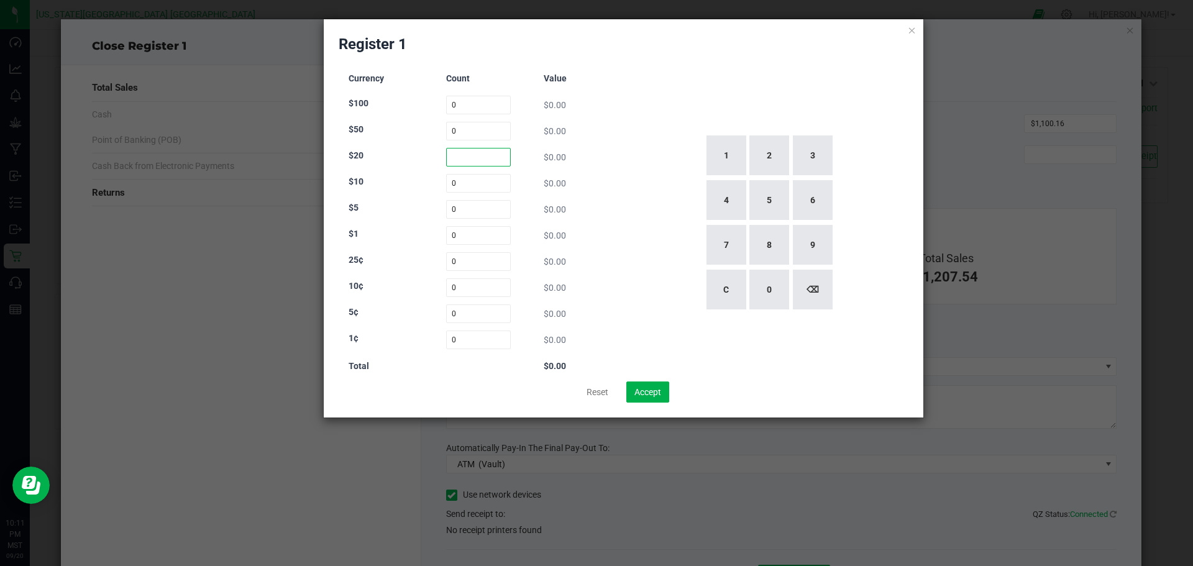
click at [463, 158] on input at bounding box center [478, 157] width 65 height 19
type input "19"
click at [481, 185] on input at bounding box center [478, 183] width 65 height 19
type input "0"
click at [466, 99] on input at bounding box center [478, 105] width 65 height 19
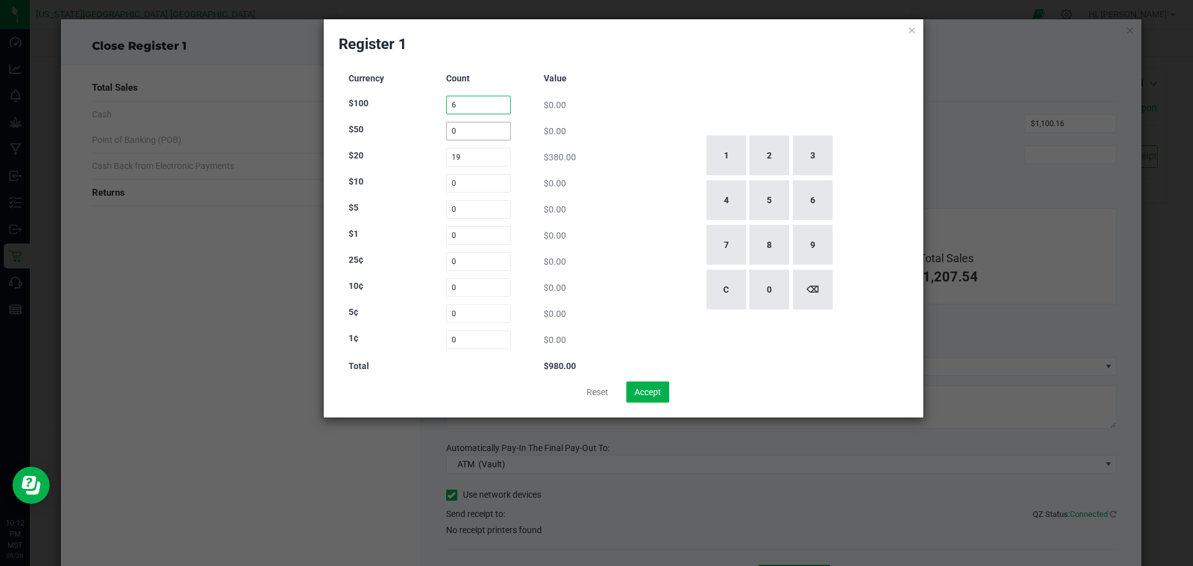
type input "6"
click at [473, 127] on input at bounding box center [478, 131] width 65 height 19
type input "1"
click at [473, 206] on input at bounding box center [478, 209] width 65 height 19
type input "13"
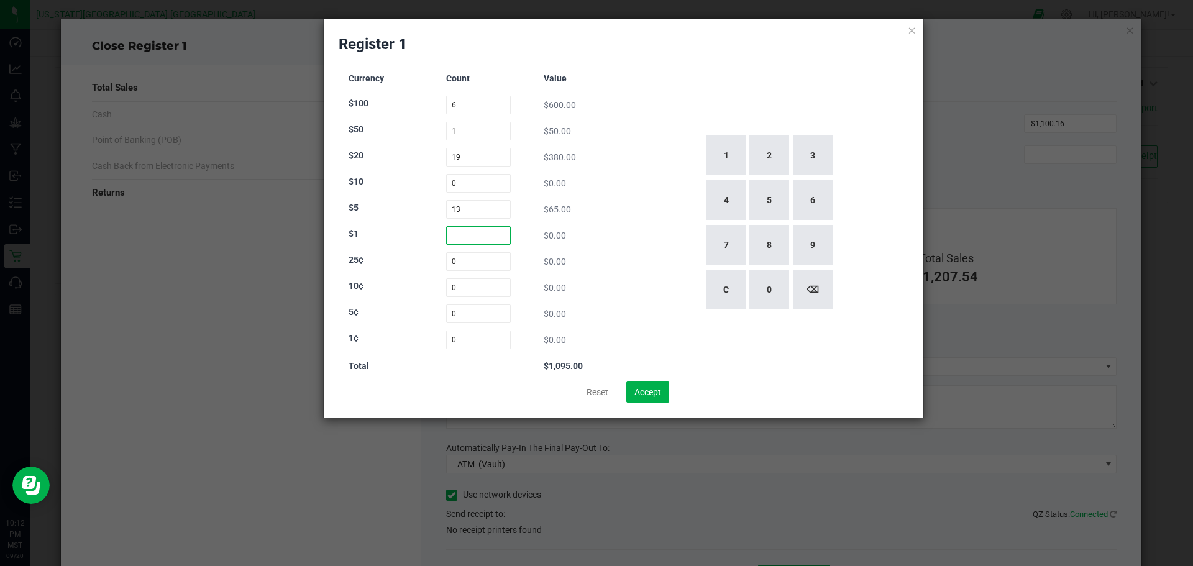
click at [476, 238] on input at bounding box center [478, 235] width 65 height 19
type input "3"
click at [462, 262] on input at bounding box center [478, 261] width 65 height 19
type input "2"
click at [455, 285] on input at bounding box center [478, 287] width 65 height 19
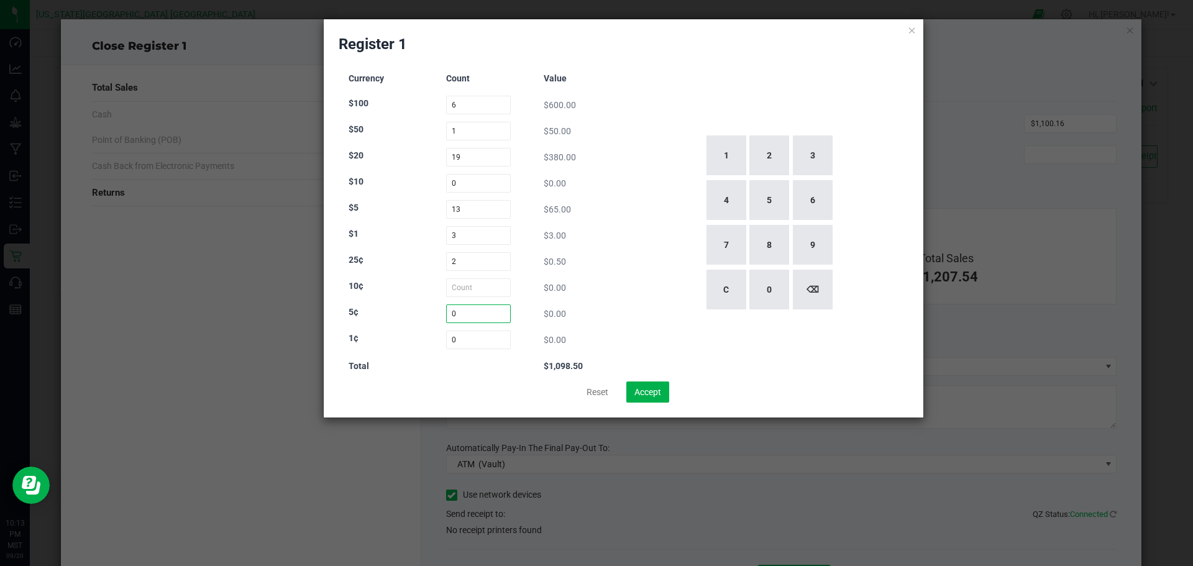
type input "0"
click at [462, 314] on input at bounding box center [478, 313] width 65 height 19
type input "15"
click at [457, 335] on input at bounding box center [478, 339] width 65 height 19
type input "91"
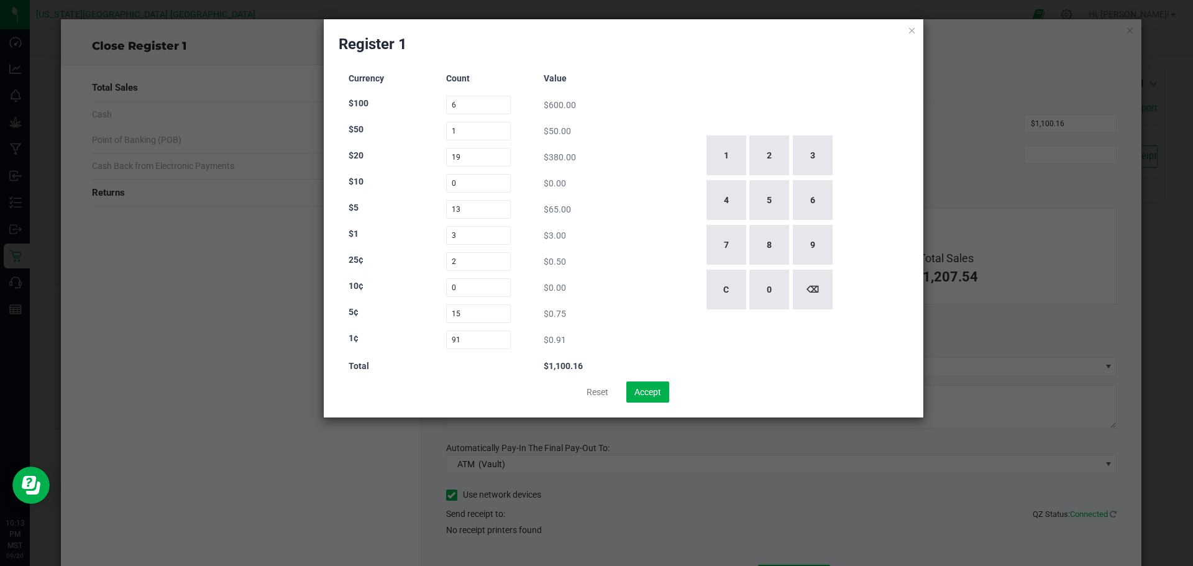
click at [452, 384] on div "Reset Accept" at bounding box center [624, 391] width 570 height 21
click at [461, 106] on input "6" at bounding box center [478, 105] width 65 height 19
type input "0"
click at [463, 132] on input "1" at bounding box center [478, 131] width 65 height 19
type input "0"
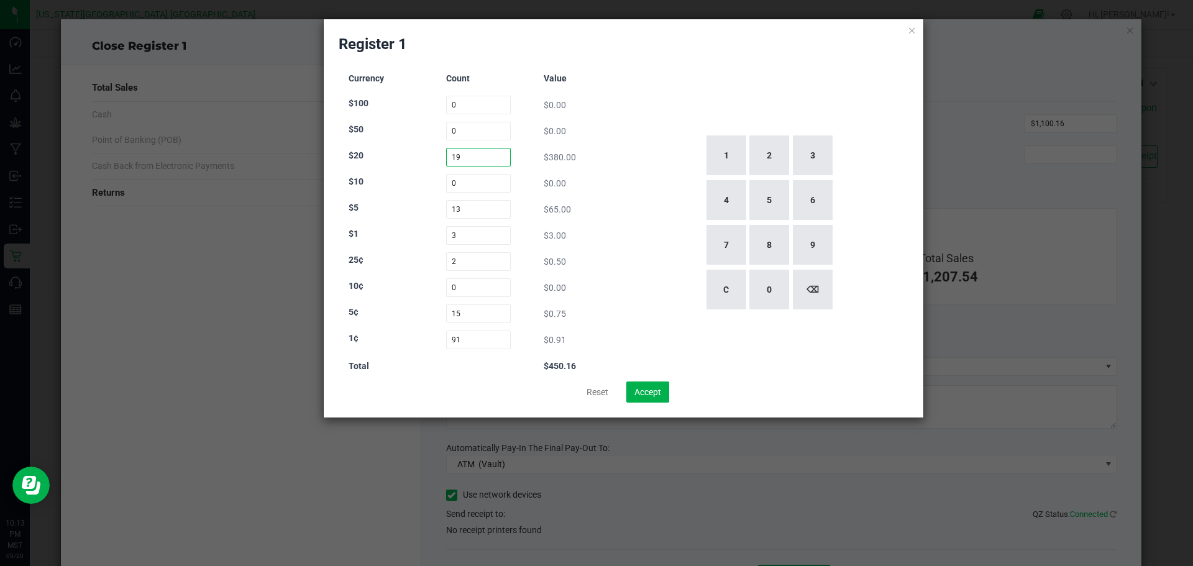
click at [471, 158] on input "19" at bounding box center [478, 157] width 65 height 19
type input "1"
click at [596, 392] on button "Reset" at bounding box center [597, 391] width 38 height 21
type input "0"
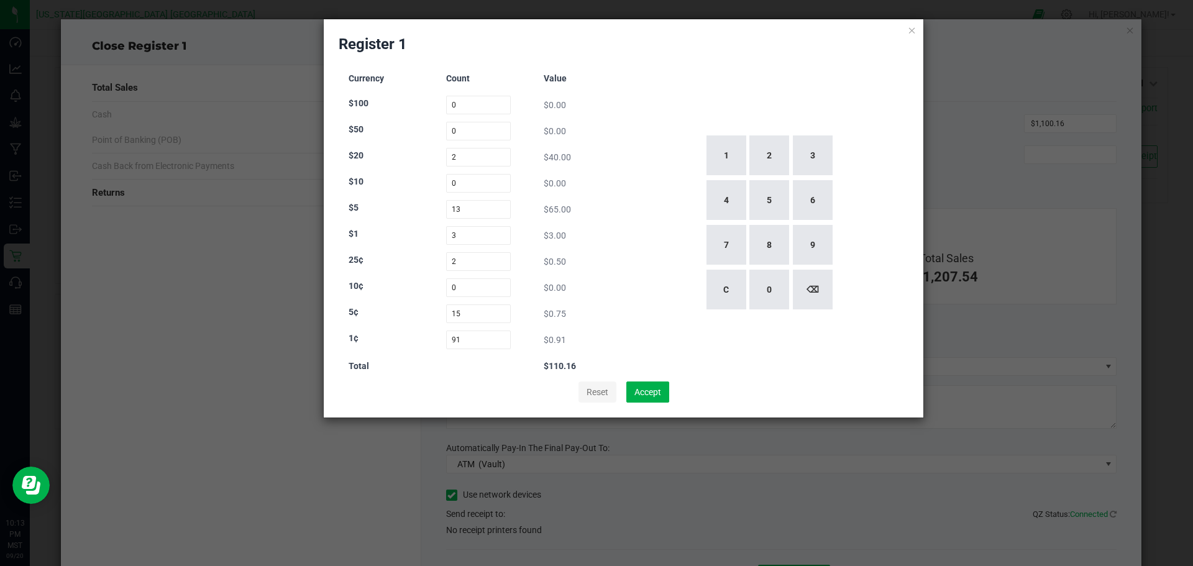
type input "0"
click at [603, 393] on button "Reset" at bounding box center [597, 391] width 38 height 21
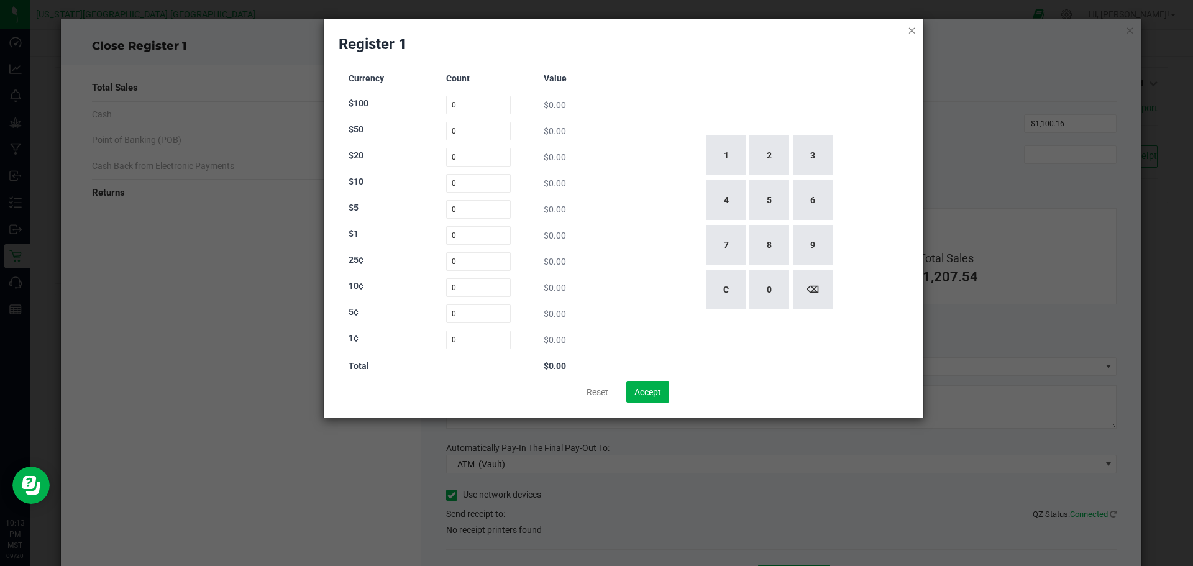
click at [910, 27] on icon at bounding box center [911, 29] width 9 height 15
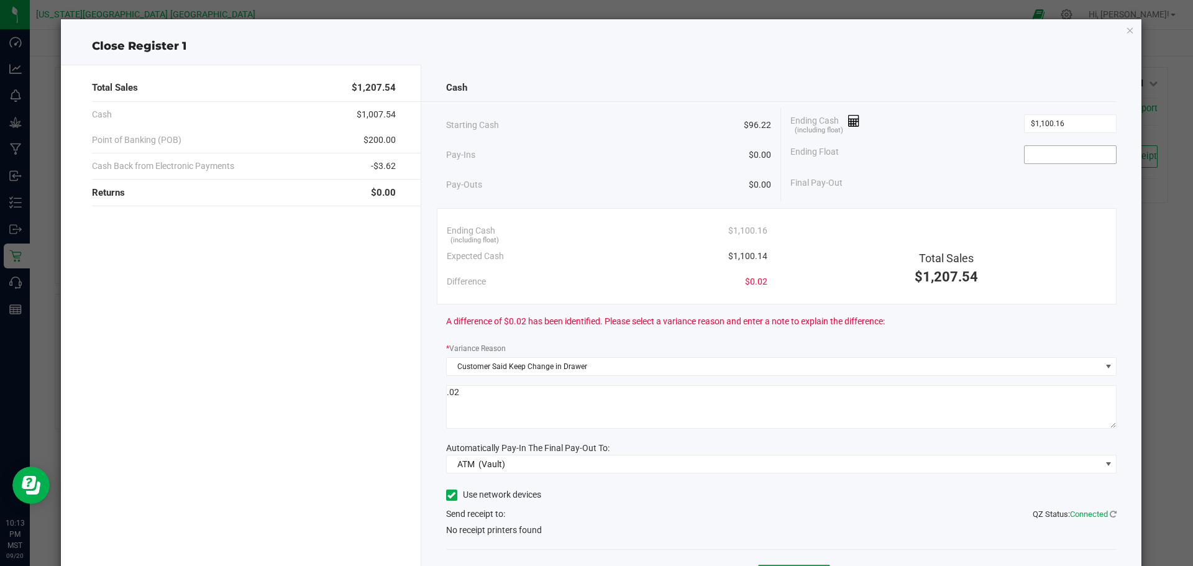
click at [1030, 152] on input at bounding box center [1069, 154] width 91 height 17
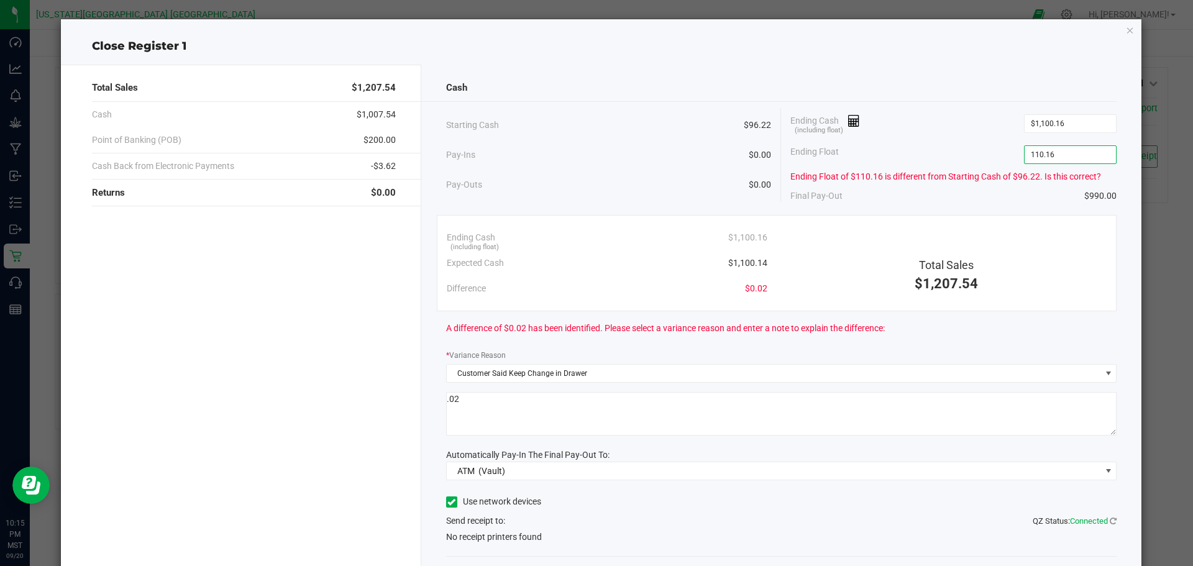
type input "$110.16"
click at [477, 407] on textarea at bounding box center [781, 413] width 671 height 43
type textarea ".02 over"
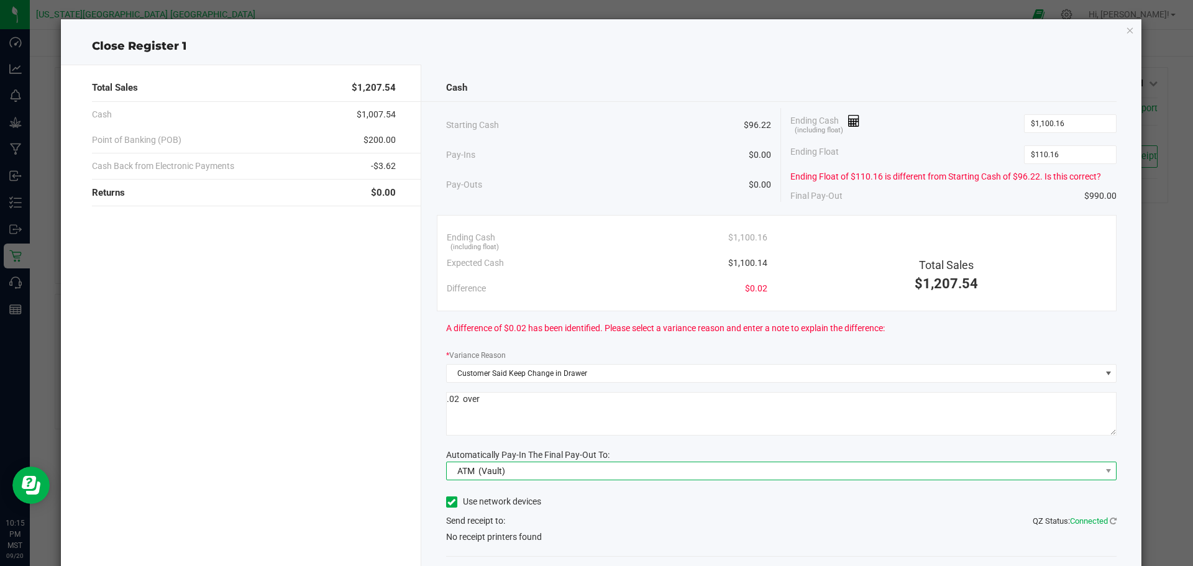
drag, startPoint x: 491, startPoint y: 474, endPoint x: 480, endPoint y: 473, distance: 11.2
click at [489, 474] on span "(Vault)" at bounding box center [491, 471] width 27 height 10
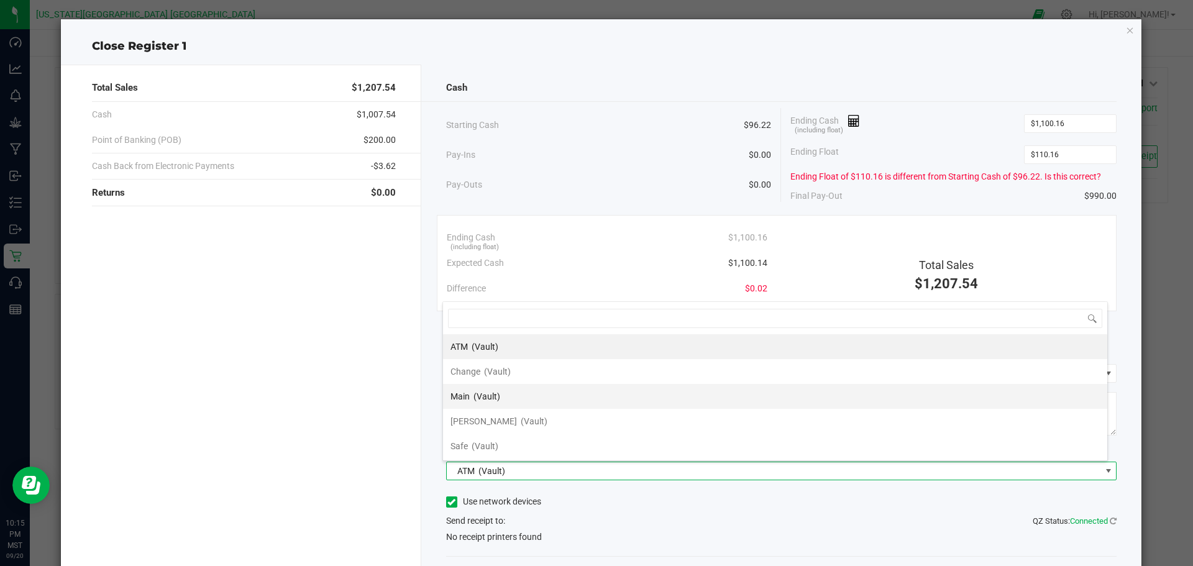
click at [463, 396] on span "Main" at bounding box center [459, 396] width 19 height 10
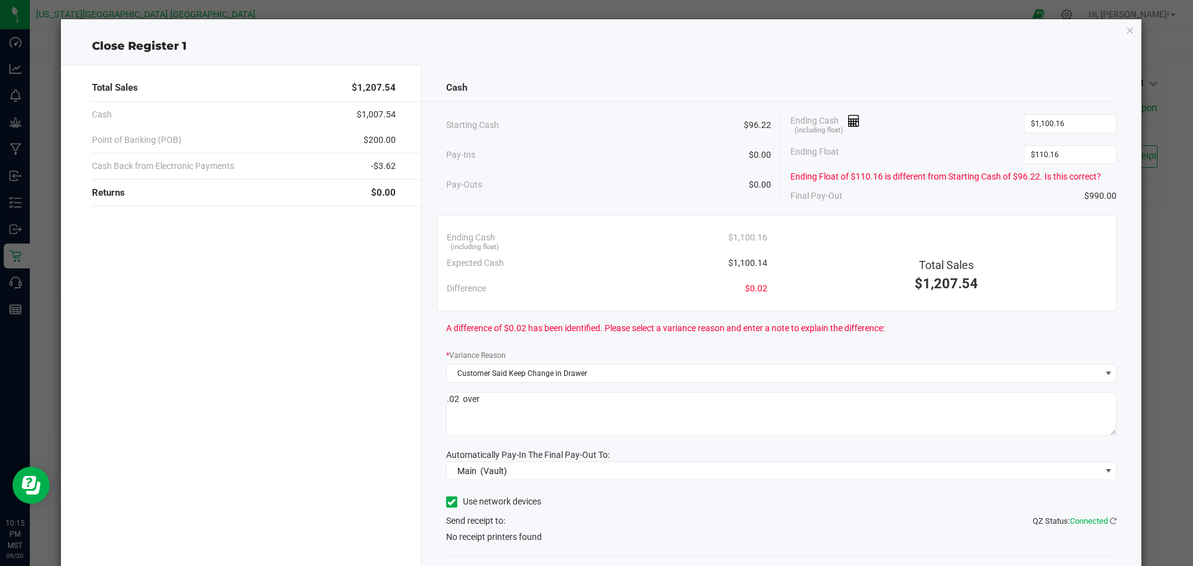
click at [447, 502] on icon at bounding box center [451, 502] width 8 height 0
click at [0, 0] on input "Use network devices" at bounding box center [0, 0] width 0 height 0
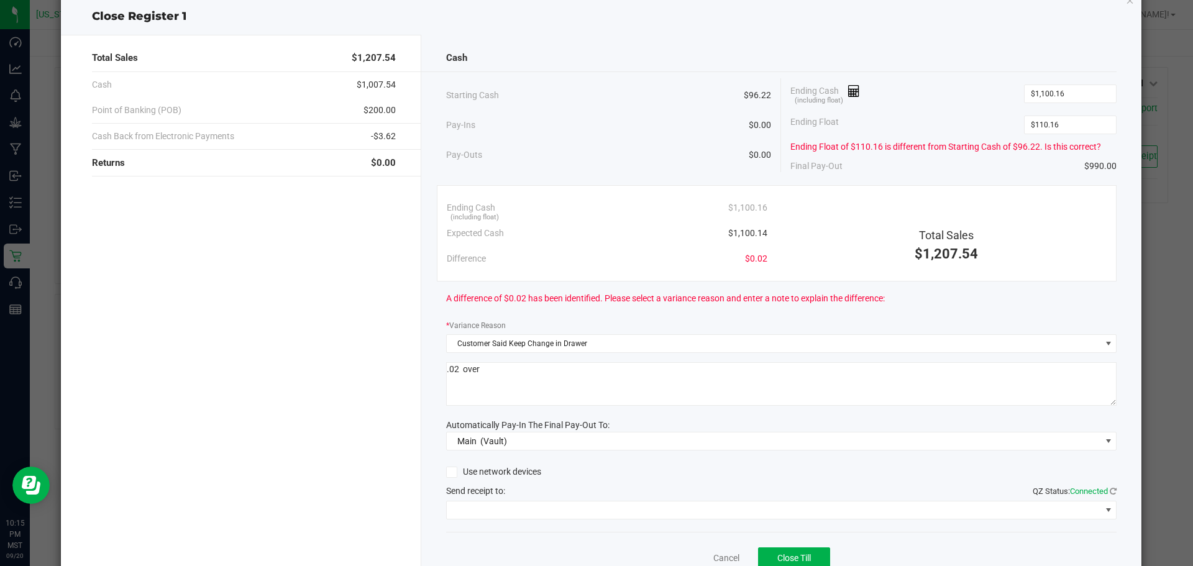
scroll to position [84, 0]
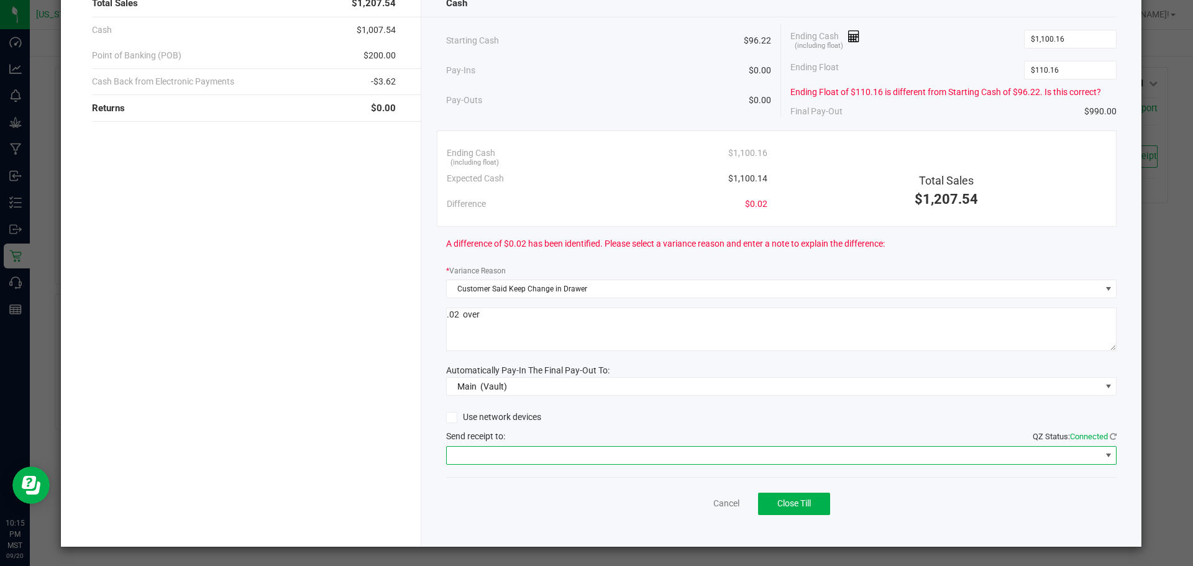
click at [478, 450] on span at bounding box center [774, 455] width 654 height 17
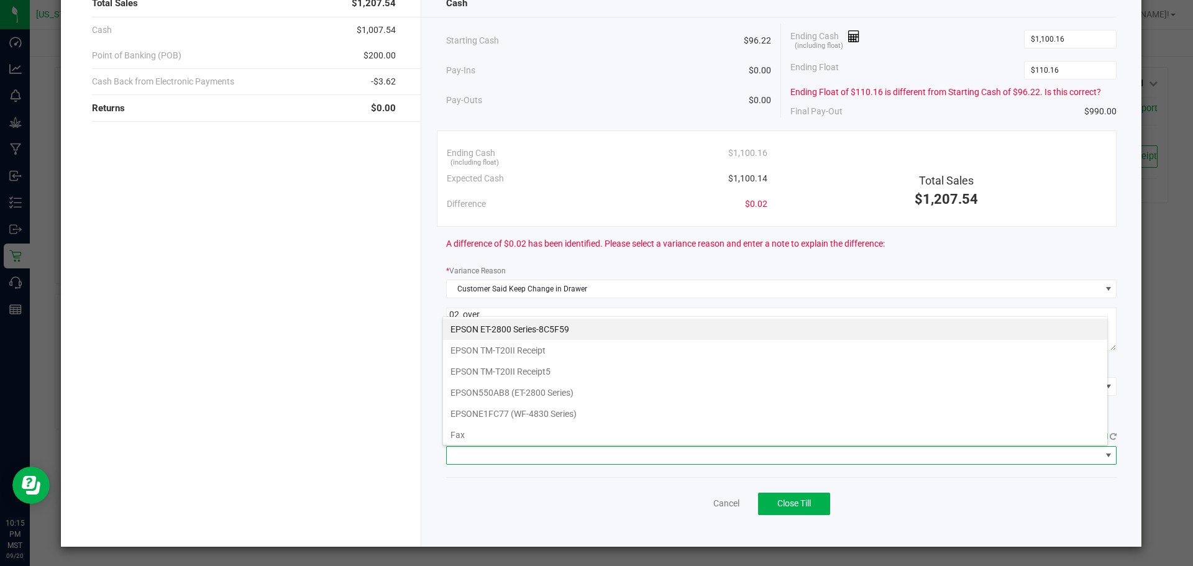
scroll to position [19, 665]
click at [479, 347] on Receipt "EPSON TM-T20II Receipt" at bounding box center [775, 350] width 664 height 21
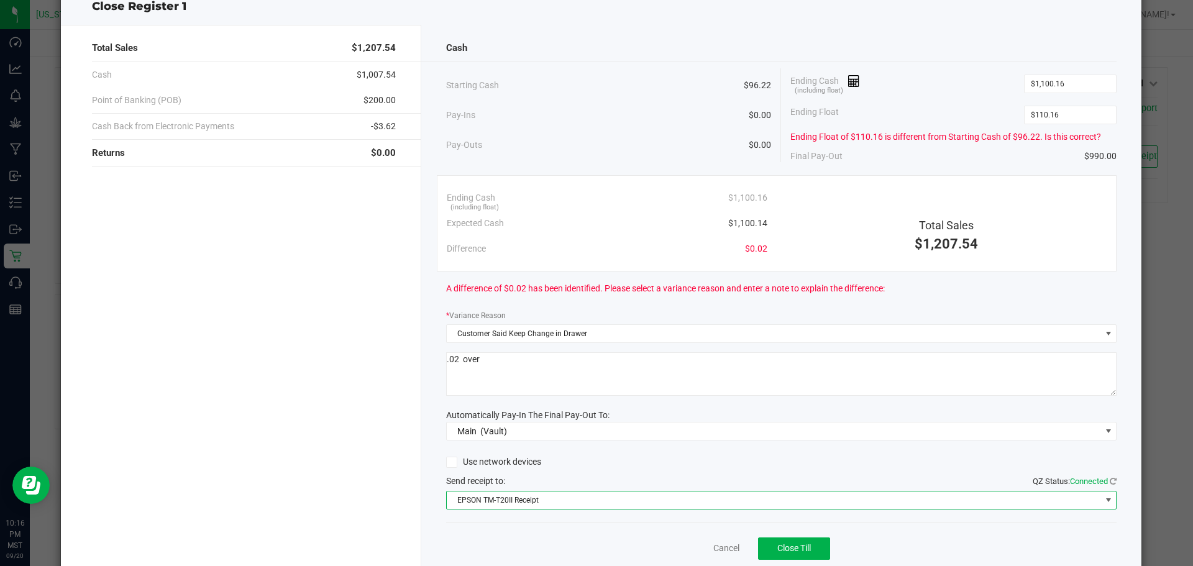
scroll to position [84, 0]
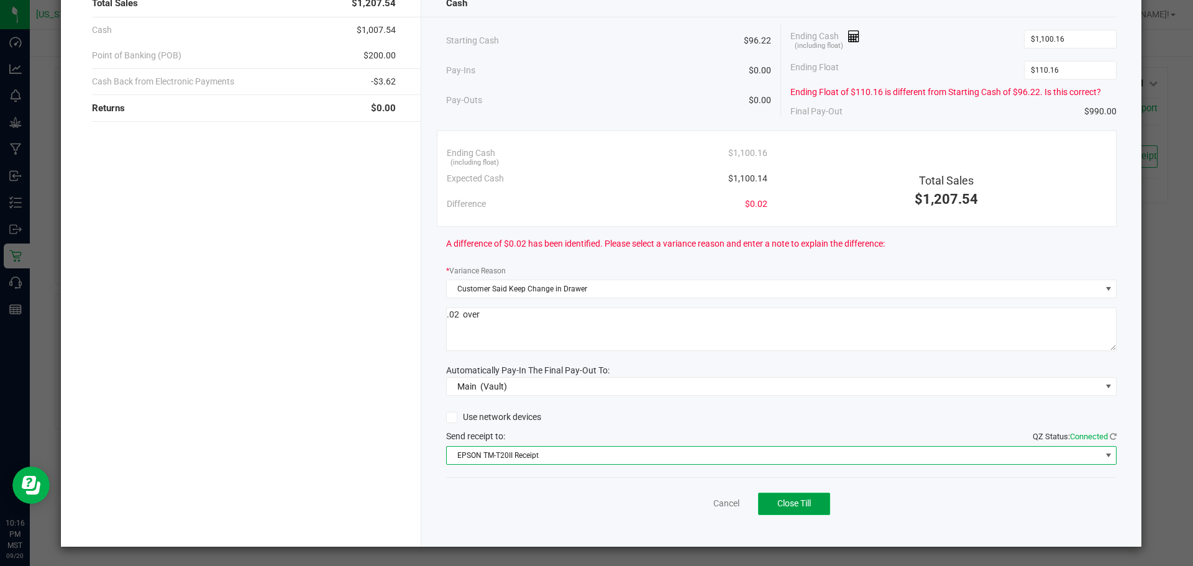
click at [787, 502] on span "Close Till" at bounding box center [794, 503] width 34 height 10
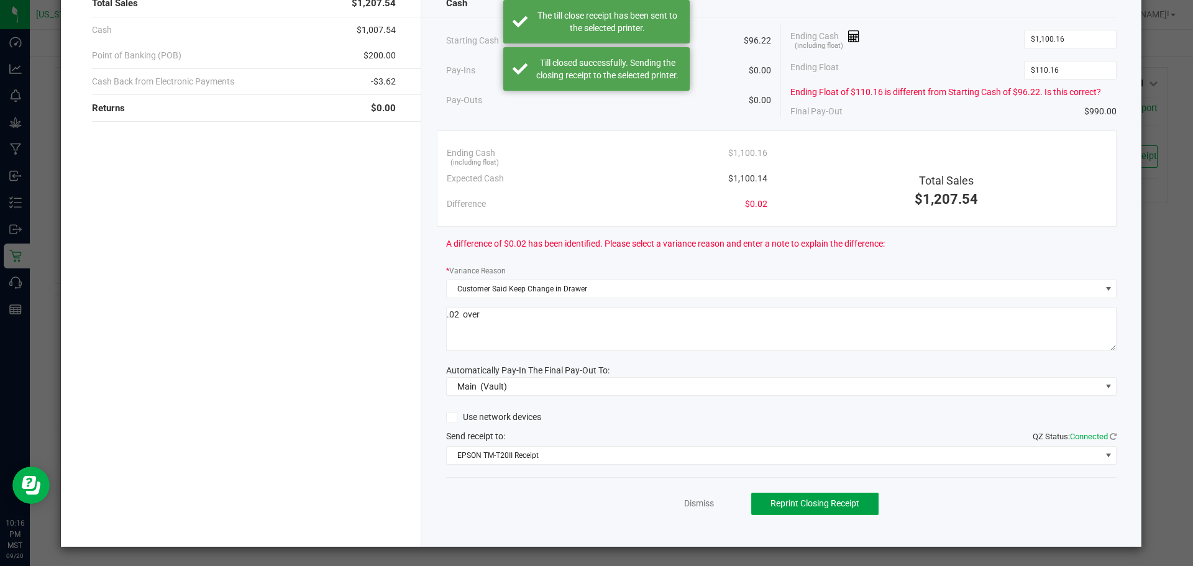
click at [787, 502] on span "Reprint Closing Receipt" at bounding box center [814, 503] width 89 height 10
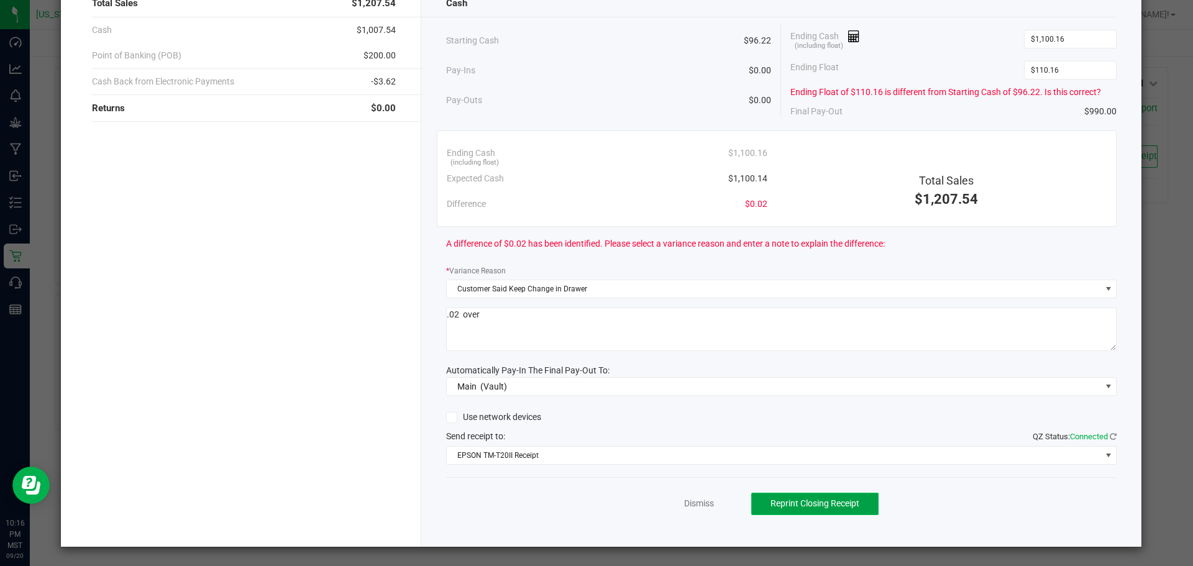
click at [839, 510] on button "Reprint Closing Receipt" at bounding box center [814, 504] width 127 height 22
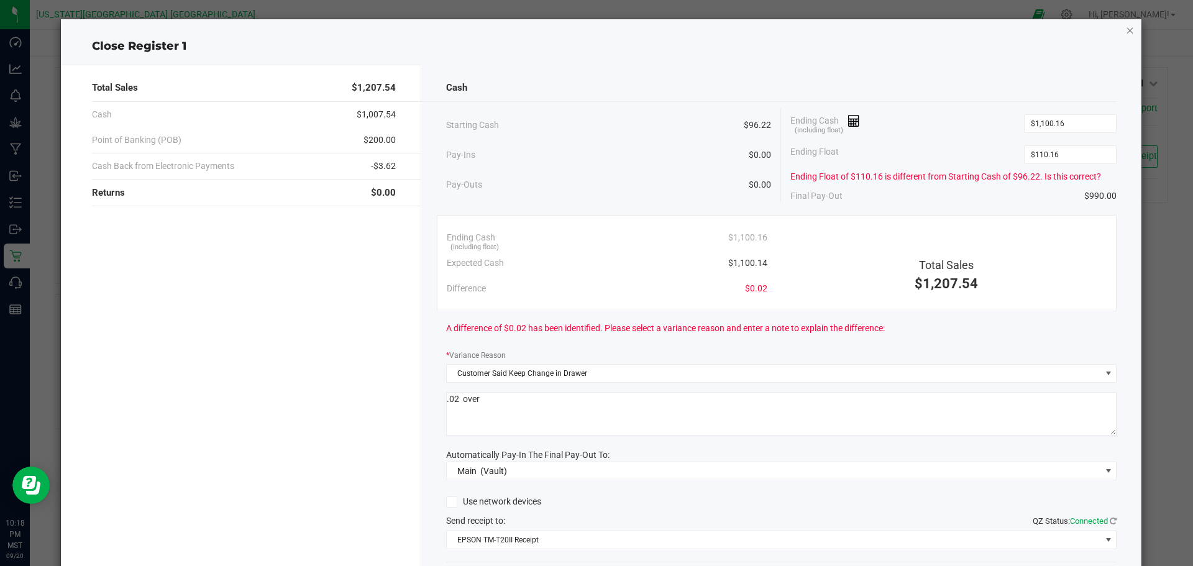
click at [1125, 27] on icon "button" at bounding box center [1129, 29] width 9 height 15
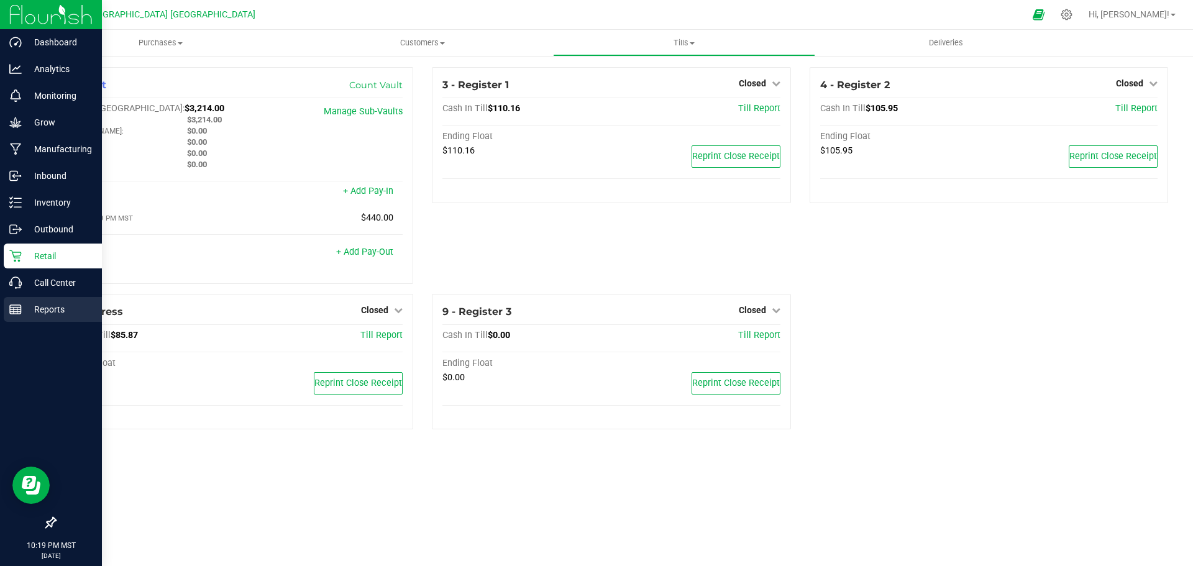
click at [50, 307] on p "Reports" at bounding box center [59, 309] width 75 height 15
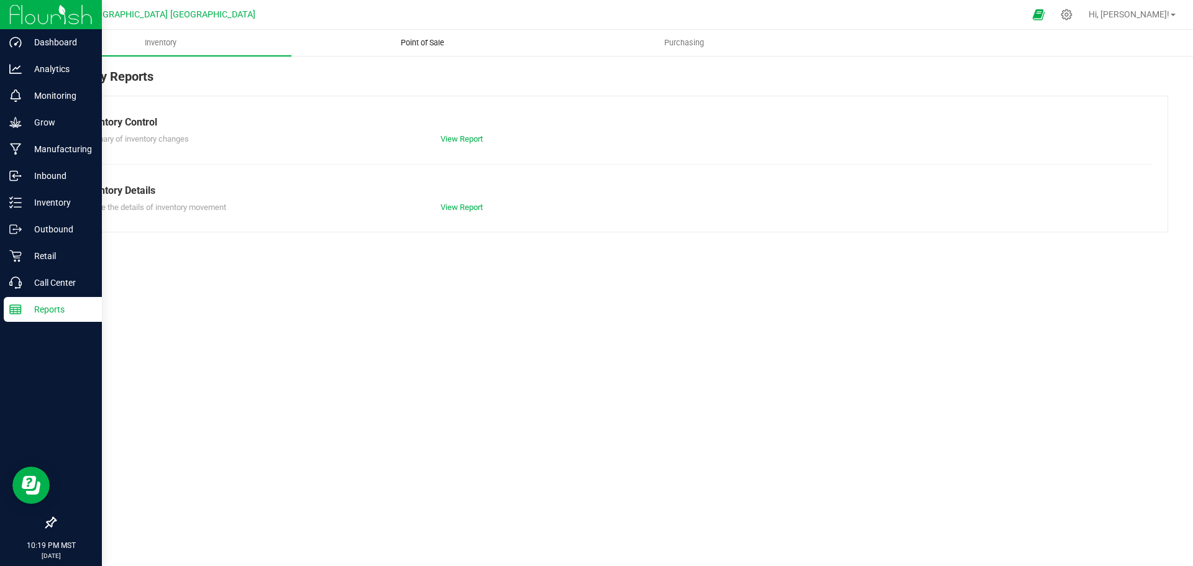
click at [432, 42] on span "Point of Sale" at bounding box center [422, 42] width 77 height 11
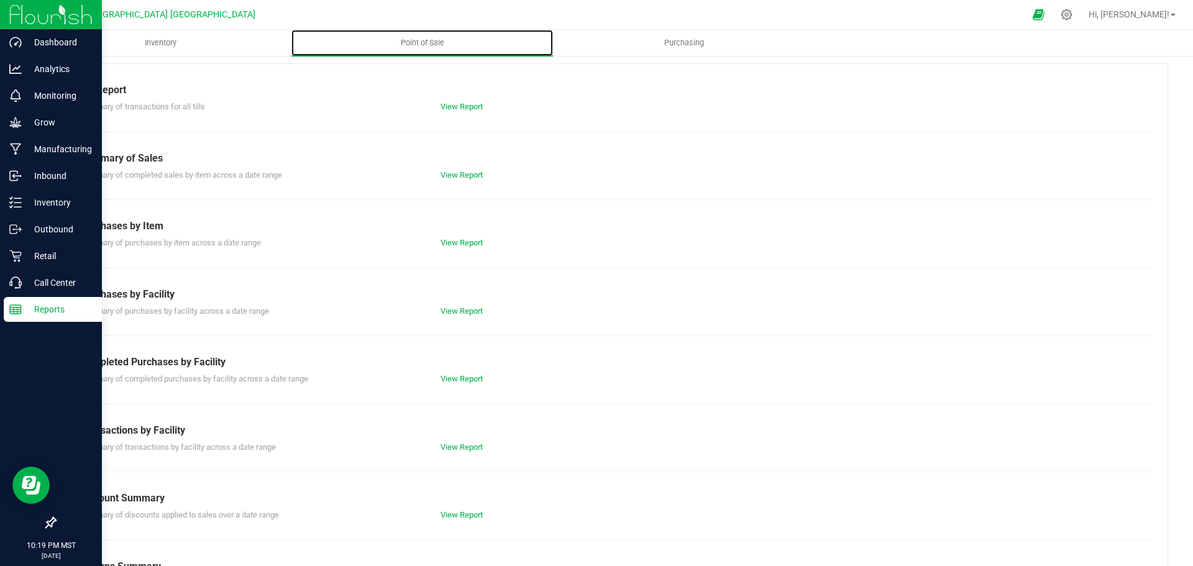
scroll to position [87, 0]
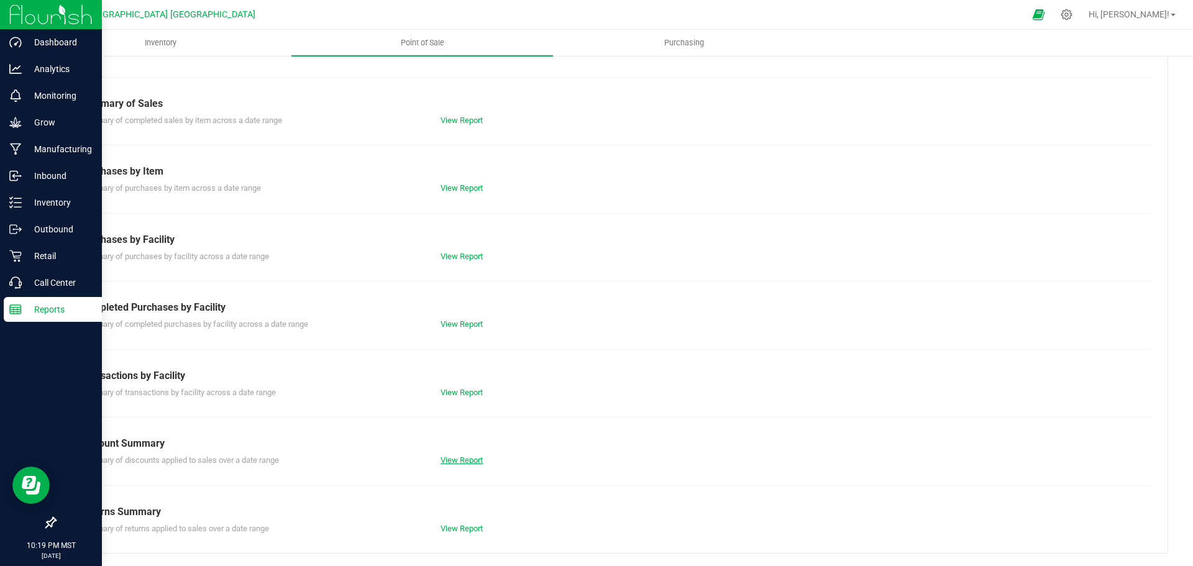
click at [451, 461] on link "View Report" at bounding box center [461, 459] width 42 height 9
